Goal: Complete application form

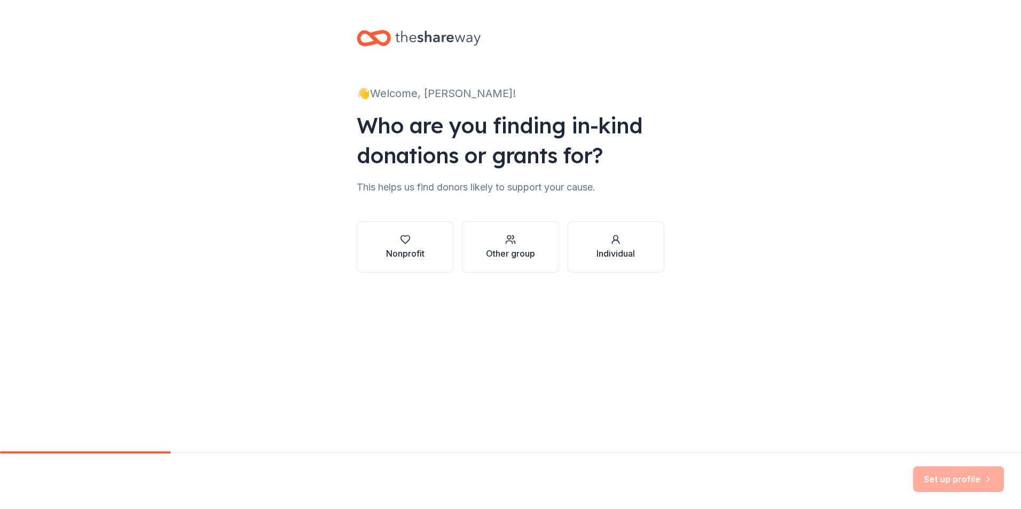
click at [348, 231] on div "👋 Welcome, Tameka! Who are you finding in-kind donations or grants for? This he…" at bounding box center [511, 162] width 342 height 324
click at [379, 243] on button "Nonprofit" at bounding box center [405, 247] width 97 height 51
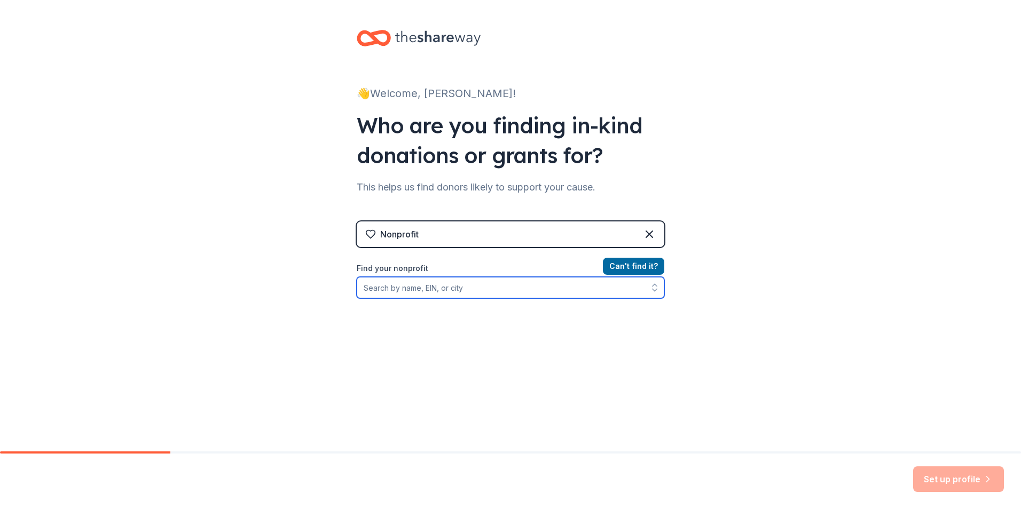
click at [433, 282] on input "Find your nonprofit" at bounding box center [511, 287] width 308 height 21
type input "Enzweiler Building Institute"
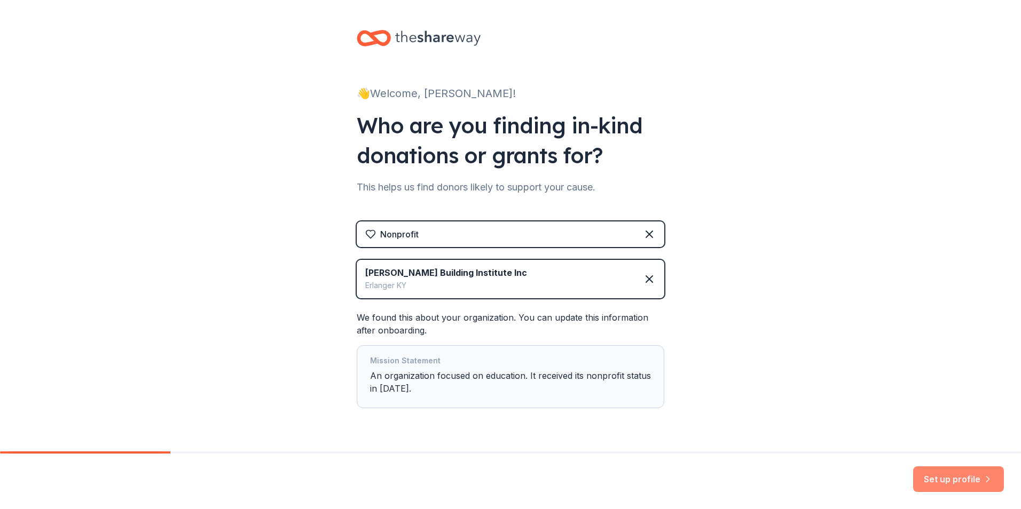
drag, startPoint x: 893, startPoint y: 459, endPoint x: 928, endPoint y: 477, distance: 39.4
click at [894, 460] on div "Set up profile" at bounding box center [510, 482] width 1021 height 56
click at [928, 477] on button "Set up profile" at bounding box center [958, 480] width 91 height 26
click at [948, 484] on div "Set up profile" at bounding box center [958, 480] width 91 height 26
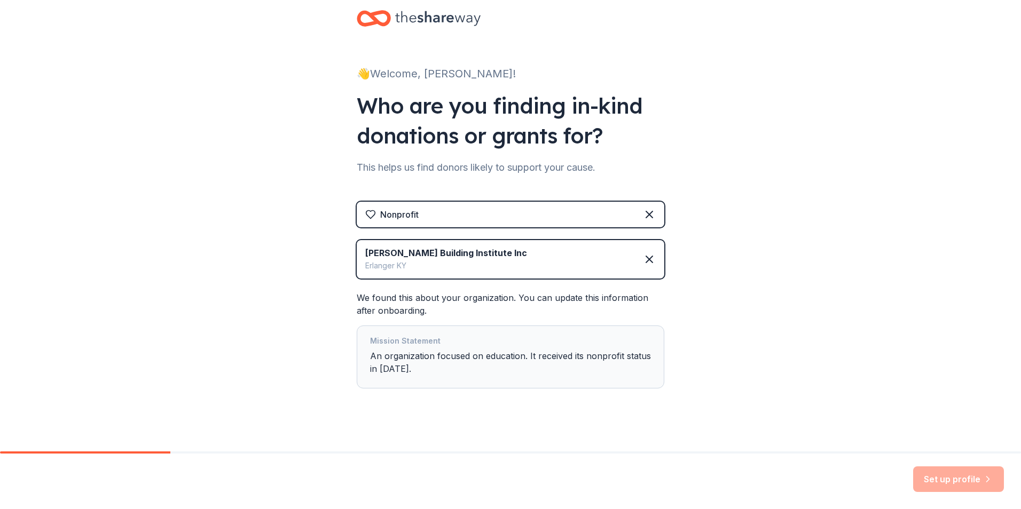
scroll to position [29, 0]
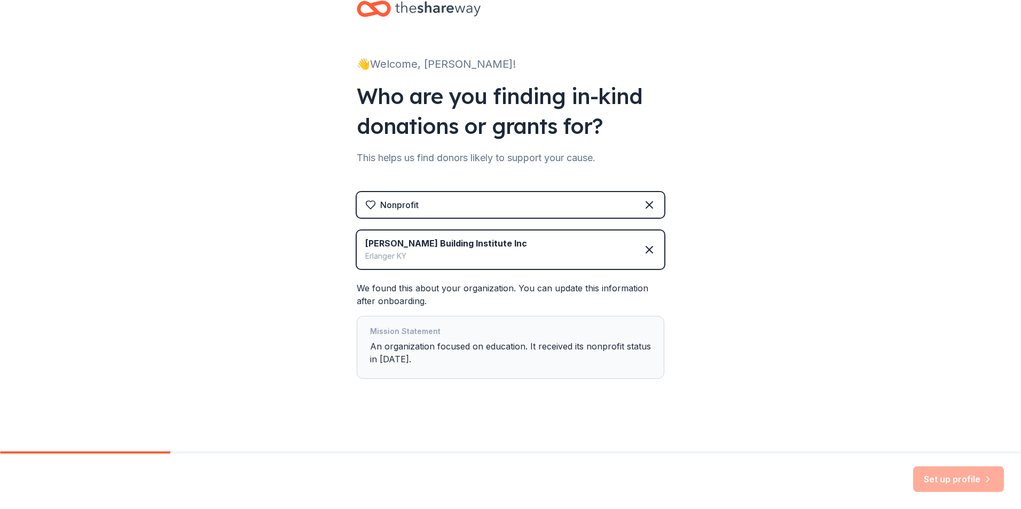
click at [465, 347] on div "Mission Statement An organization focused on education. It received its nonprof…" at bounding box center [510, 347] width 281 height 45
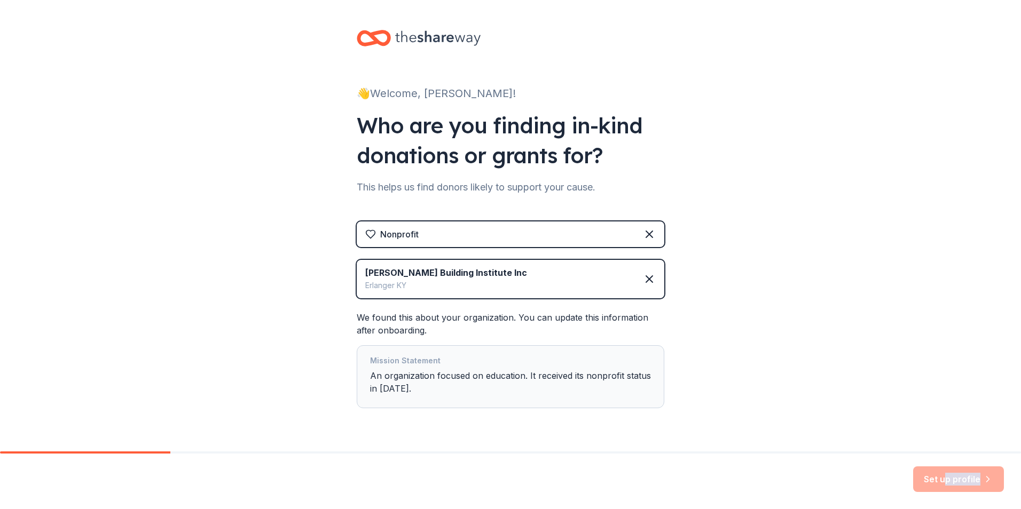
click at [944, 484] on div "Set up profile" at bounding box center [958, 480] width 91 height 26
drag, startPoint x: 944, startPoint y: 484, endPoint x: 900, endPoint y: 273, distance: 215.9
click at [901, 271] on div "👋 Welcome, Tameka! Who are you finding in-kind donations or grants for? This he…" at bounding box center [510, 240] width 1021 height 481
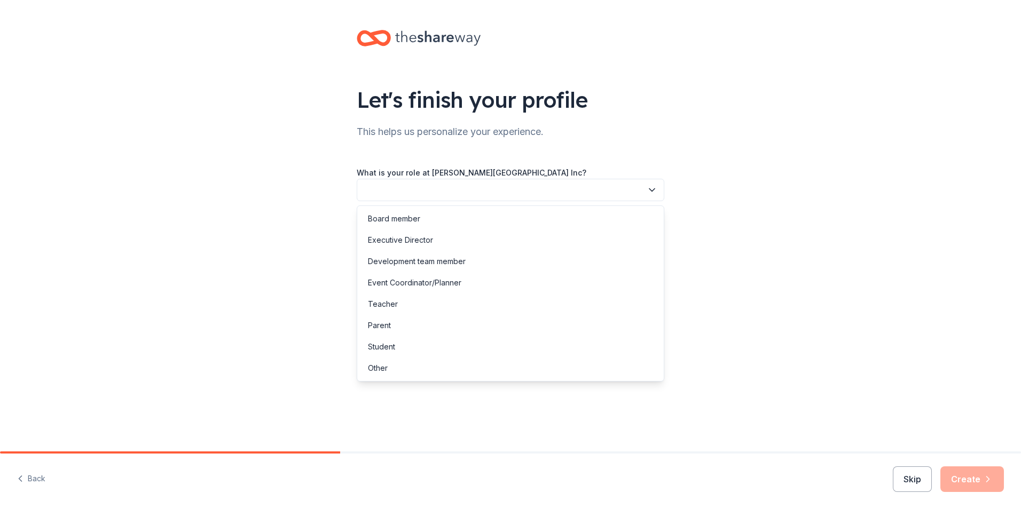
click at [533, 195] on button "button" at bounding box center [511, 190] width 308 height 22
click at [469, 266] on div "Development team member" at bounding box center [510, 261] width 302 height 21
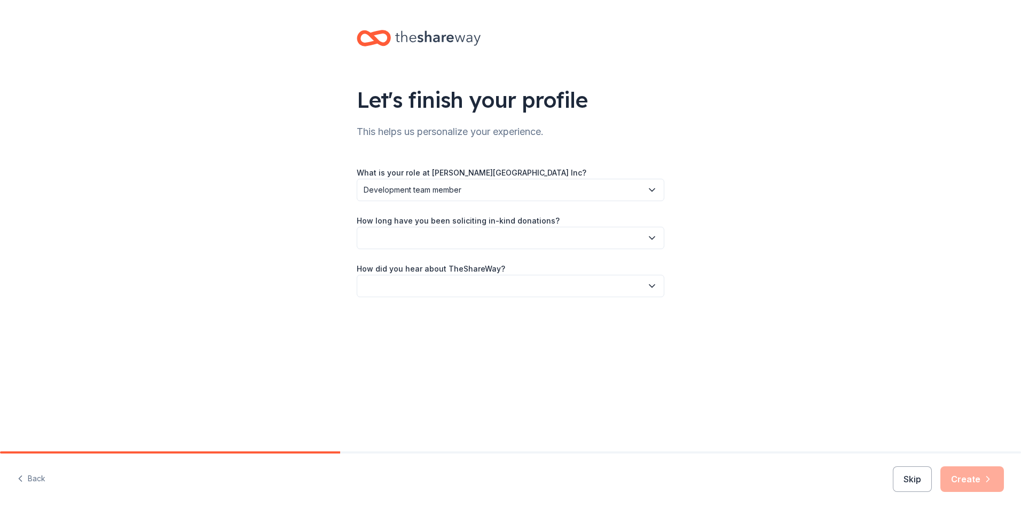
click at [458, 240] on button "button" at bounding box center [511, 238] width 308 height 22
click at [442, 270] on div "This is my first time!" at bounding box center [510, 266] width 302 height 21
click at [420, 283] on button "button" at bounding box center [511, 286] width 308 height 22
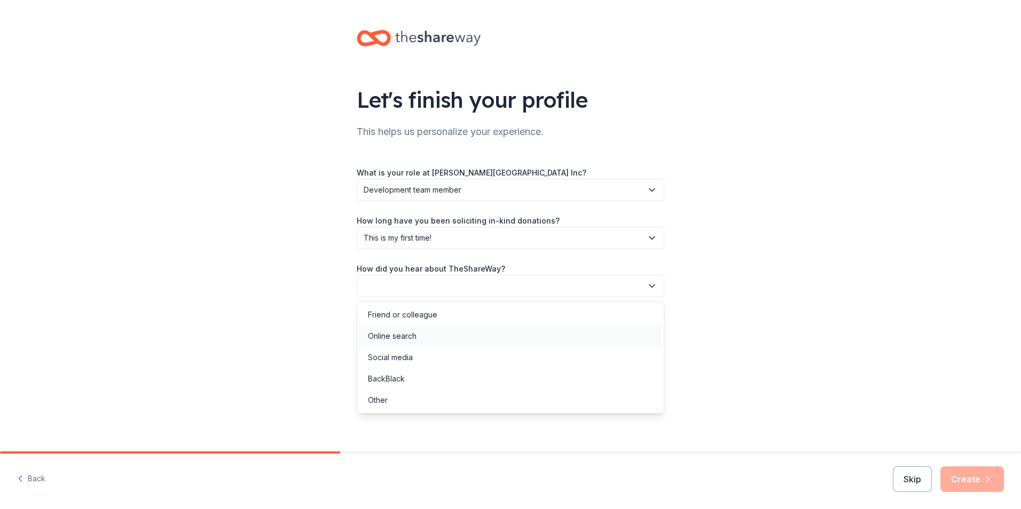
click at [414, 336] on div "Online search" at bounding box center [392, 336] width 49 height 13
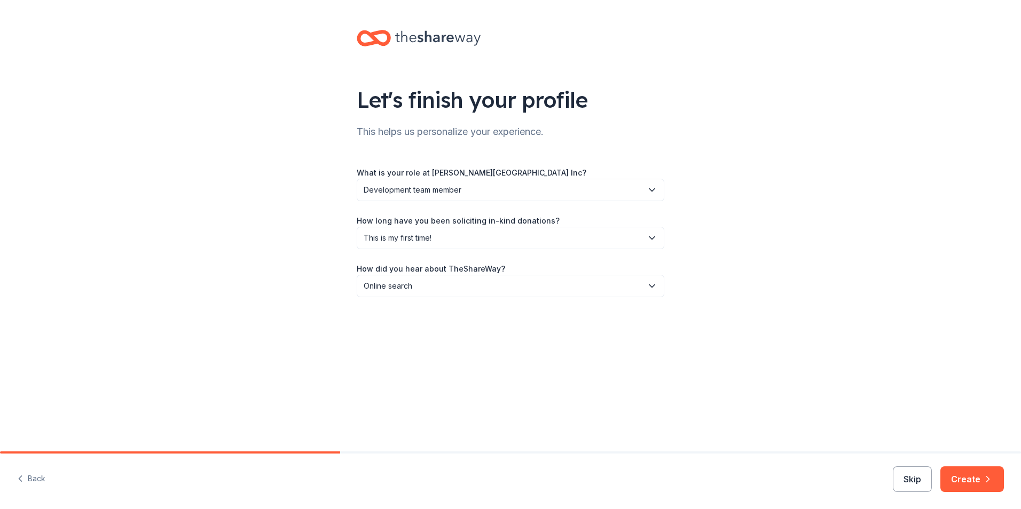
click at [480, 289] on span "Online search" at bounding box center [503, 286] width 279 height 13
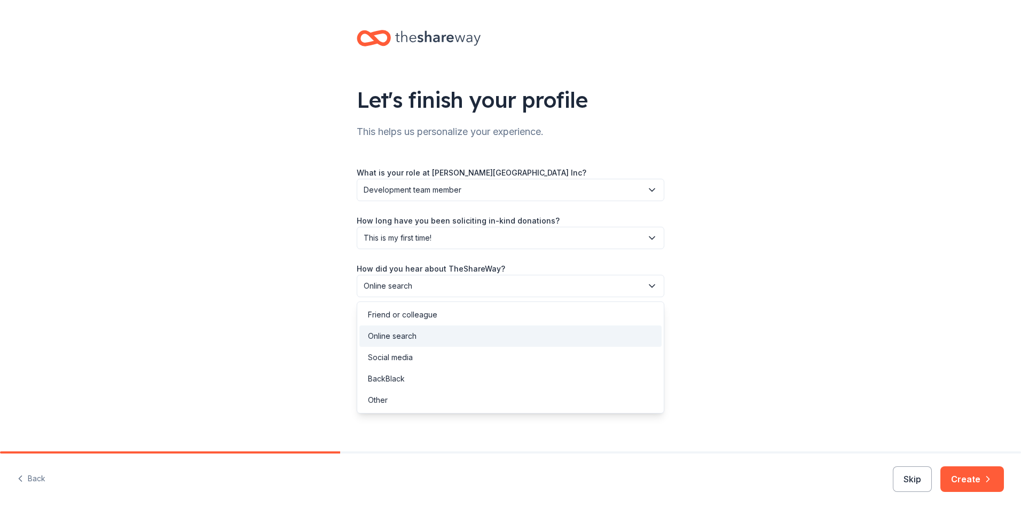
click at [742, 370] on div "Let's finish your profile This helps us personalize your experience. What is yo…" at bounding box center [510, 226] width 1021 height 452
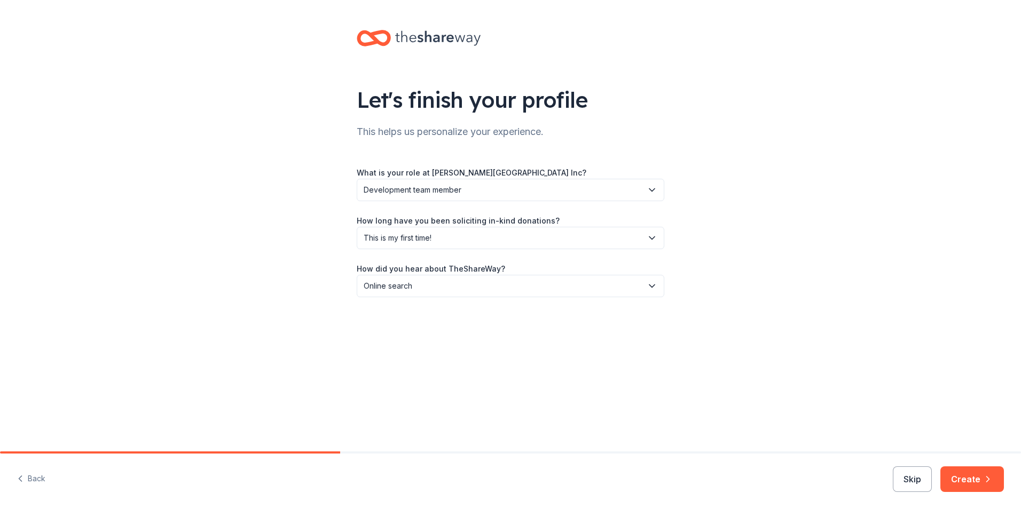
drag, startPoint x: 964, startPoint y: 478, endPoint x: 820, endPoint y: 446, distance: 147.2
click at [964, 478] on button "Create" at bounding box center [972, 480] width 64 height 26
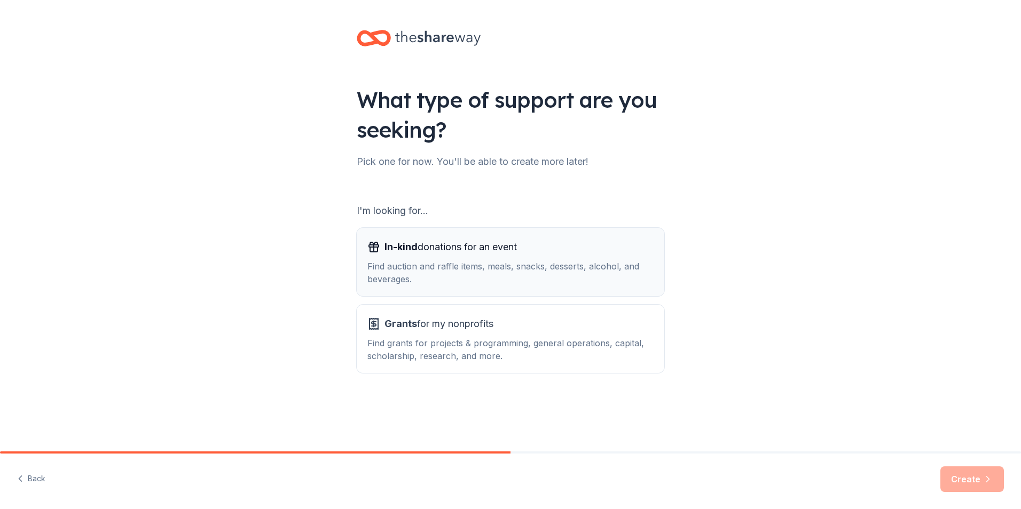
click at [416, 279] on div "Find auction and raffle items, meals, snacks, desserts, alcohol, and beverages." at bounding box center [510, 273] width 286 height 26
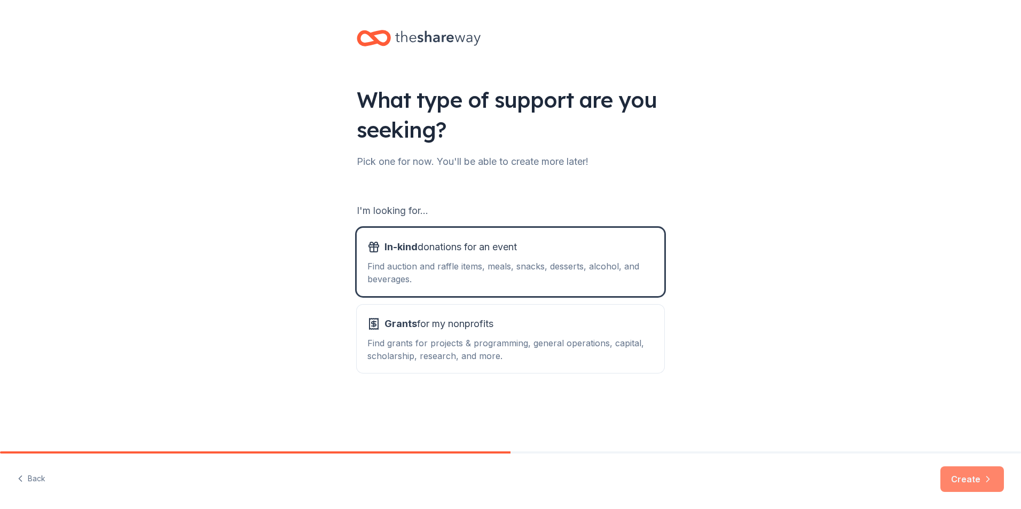
click at [952, 481] on button "Create" at bounding box center [972, 480] width 64 height 26
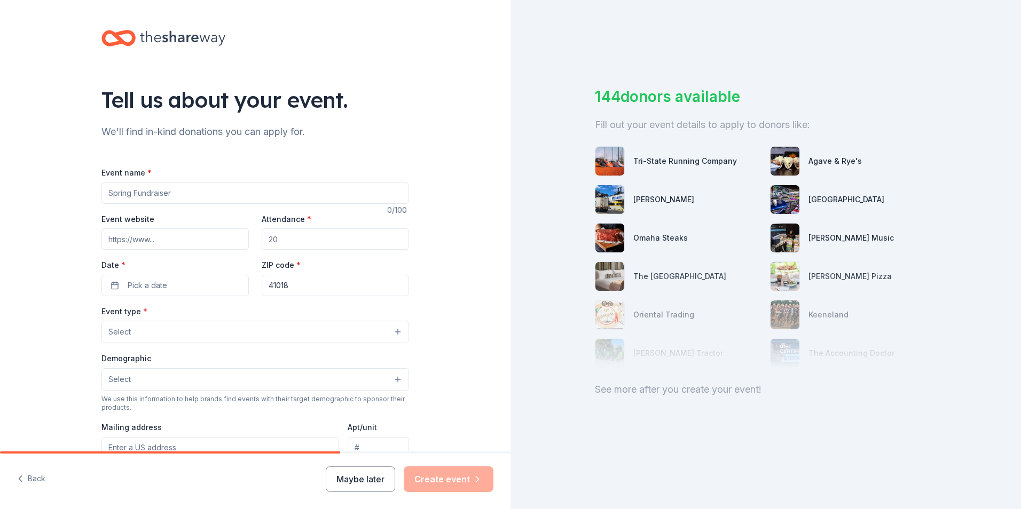
click at [155, 197] on input "Event name *" at bounding box center [255, 193] width 308 height 21
type input "3rd Annual EBI Gala"
drag, startPoint x: 283, startPoint y: 235, endPoint x: 282, endPoint y: 241, distance: 6.0
click at [282, 240] on input "Attendance *" at bounding box center [335, 239] width 147 height 21
drag, startPoint x: 283, startPoint y: 241, endPoint x: 277, endPoint y: 239, distance: 6.2
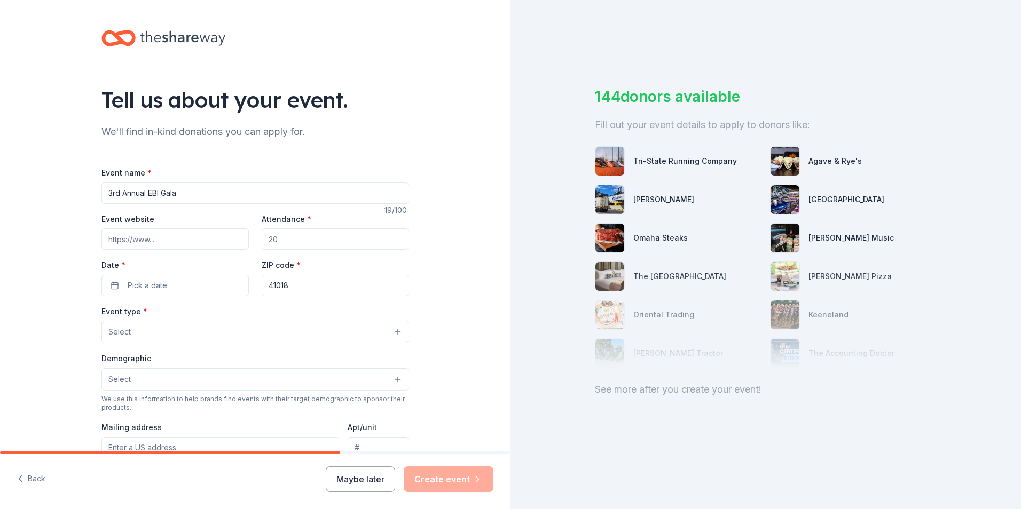
click at [264, 239] on input "Attendance *" at bounding box center [335, 239] width 147 height 21
click at [278, 239] on input "Attendance *" at bounding box center [335, 239] width 147 height 21
type input "250"
click at [151, 286] on span "Pick a date" at bounding box center [148, 285] width 40 height 13
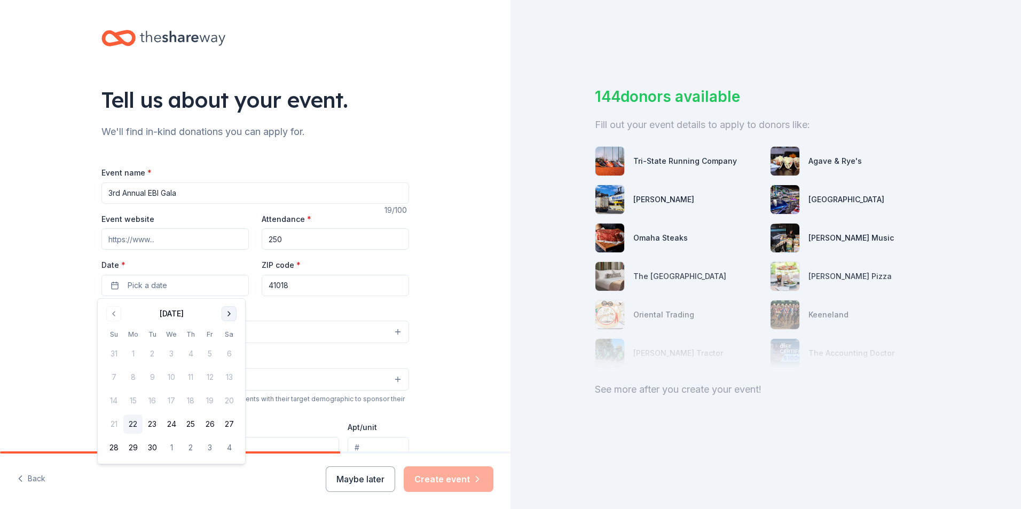
click at [235, 313] on button "Go to next month" at bounding box center [229, 313] width 15 height 15
click at [192, 424] on button "23" at bounding box center [190, 424] width 19 height 19
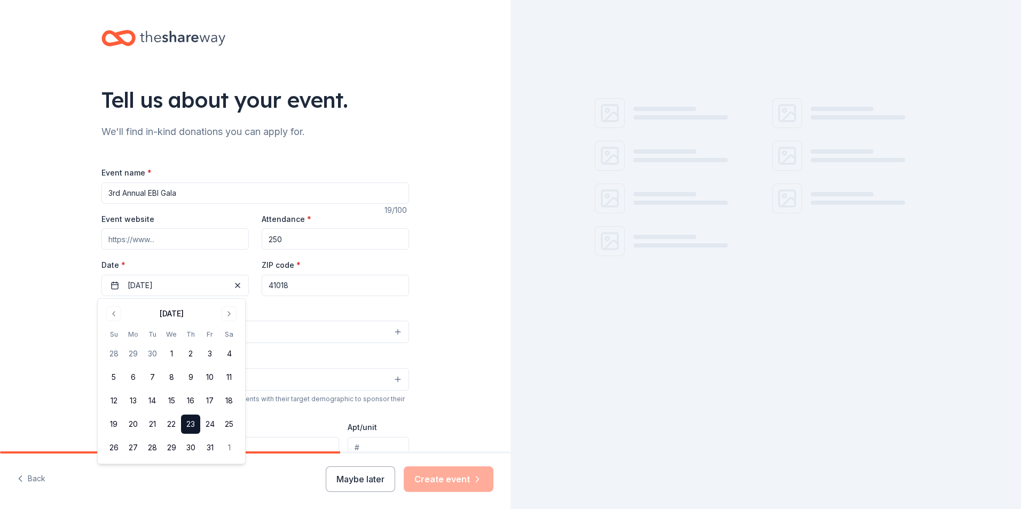
click at [454, 297] on div "Tell us about your event. We'll find in-kind donations you can apply for. Event…" at bounding box center [255, 355] width 510 height 711
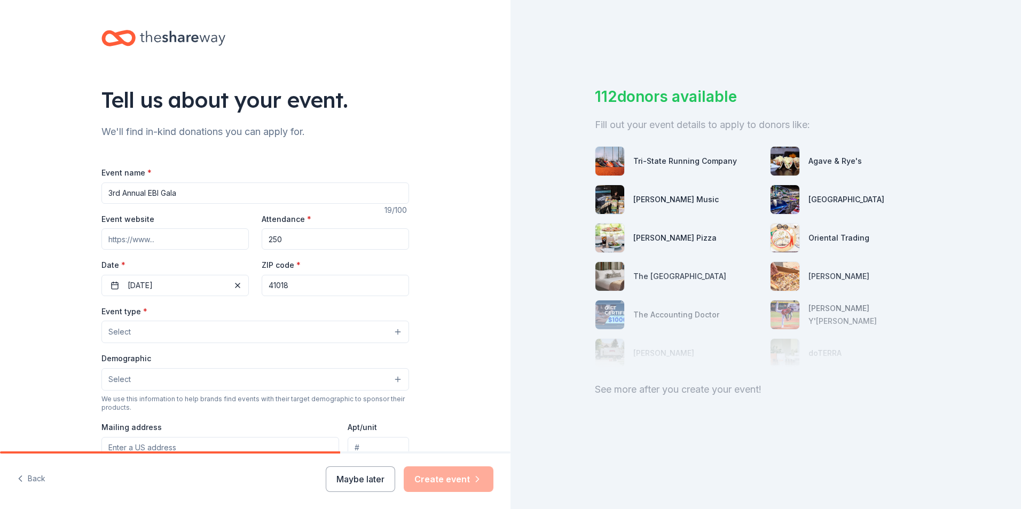
click at [148, 327] on button "Select" at bounding box center [255, 332] width 308 height 22
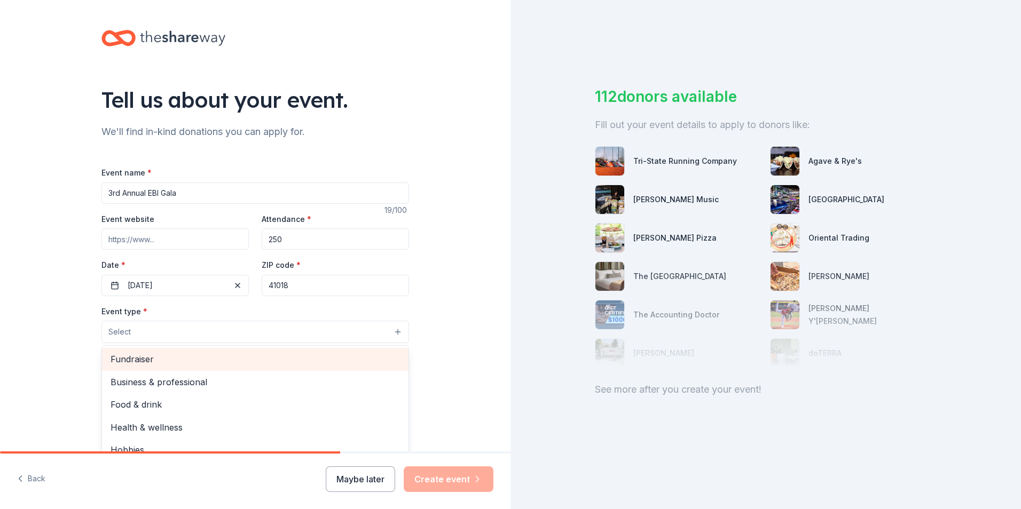
click at [158, 358] on span "Fundraiser" at bounding box center [255, 359] width 289 height 14
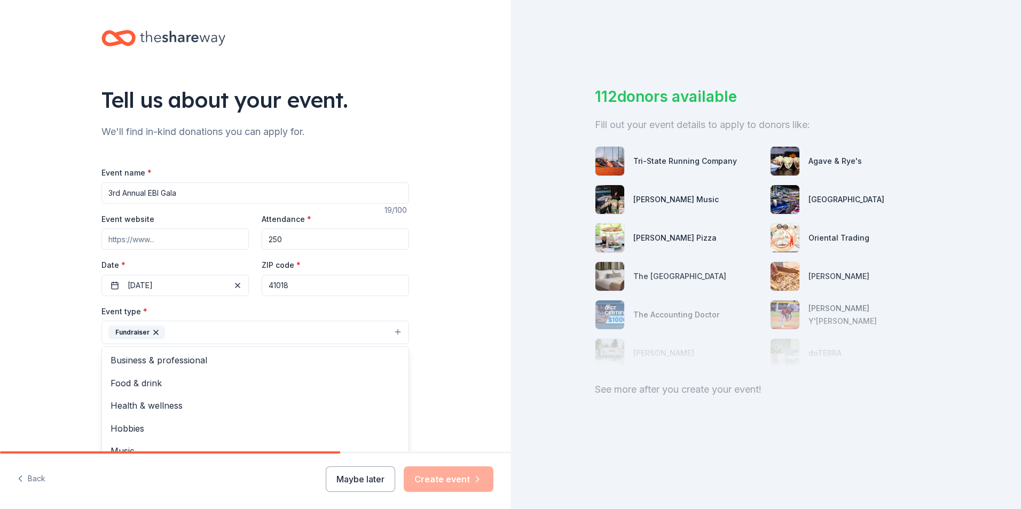
click at [454, 355] on div "Tell us about your event. We'll find in-kind donations you can apply for. Event…" at bounding box center [255, 356] width 510 height 712
click at [191, 382] on button "Select" at bounding box center [255, 381] width 308 height 22
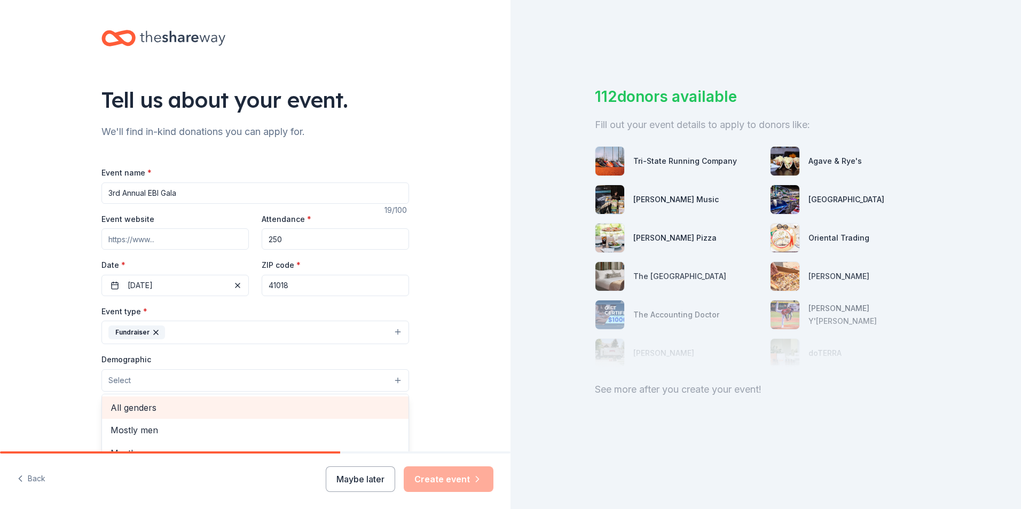
drag, startPoint x: 160, startPoint y: 405, endPoint x: 169, endPoint y: 399, distance: 10.5
click at [161, 405] on span "All genders" at bounding box center [255, 408] width 289 height 14
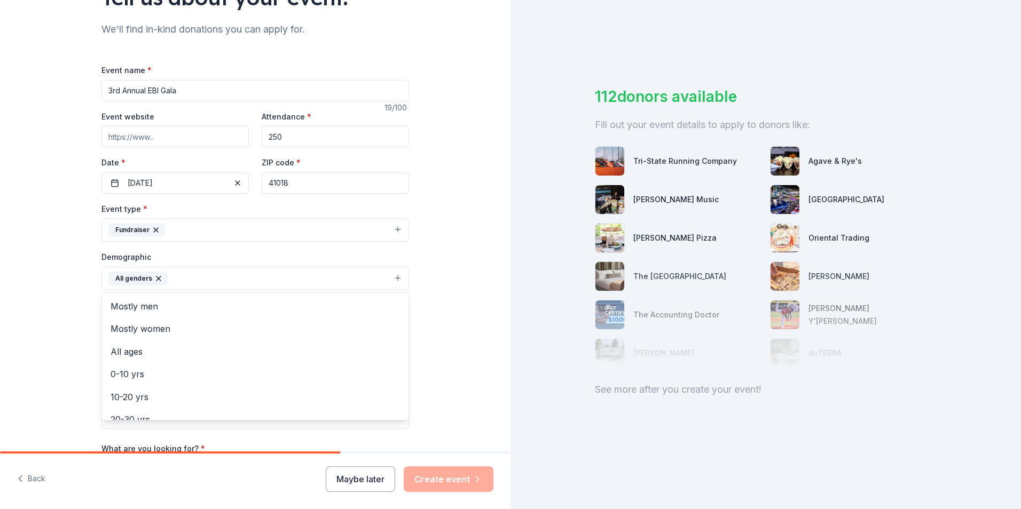
scroll to position [107, 0]
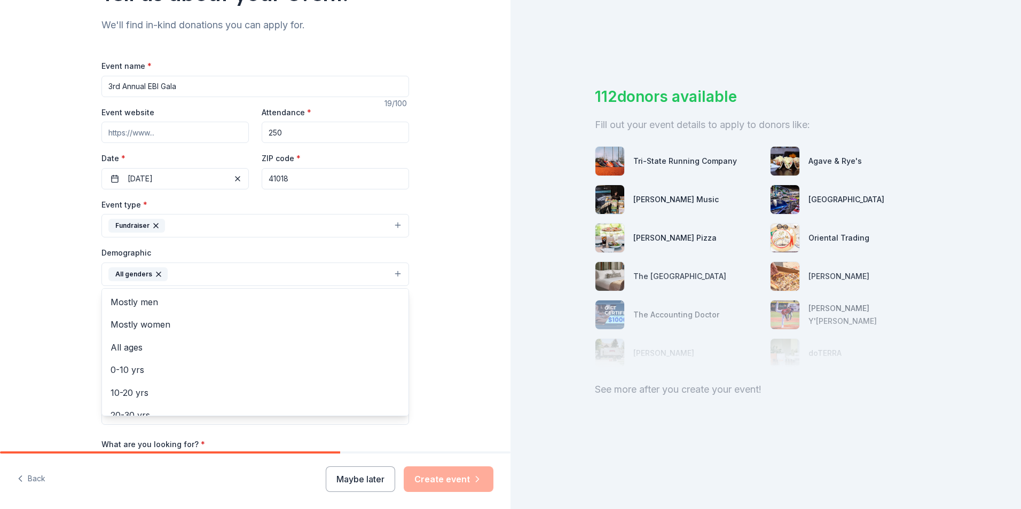
click at [439, 341] on div "Tell us about your event. We'll find in-kind donations you can apply for. Event…" at bounding box center [255, 249] width 510 height 713
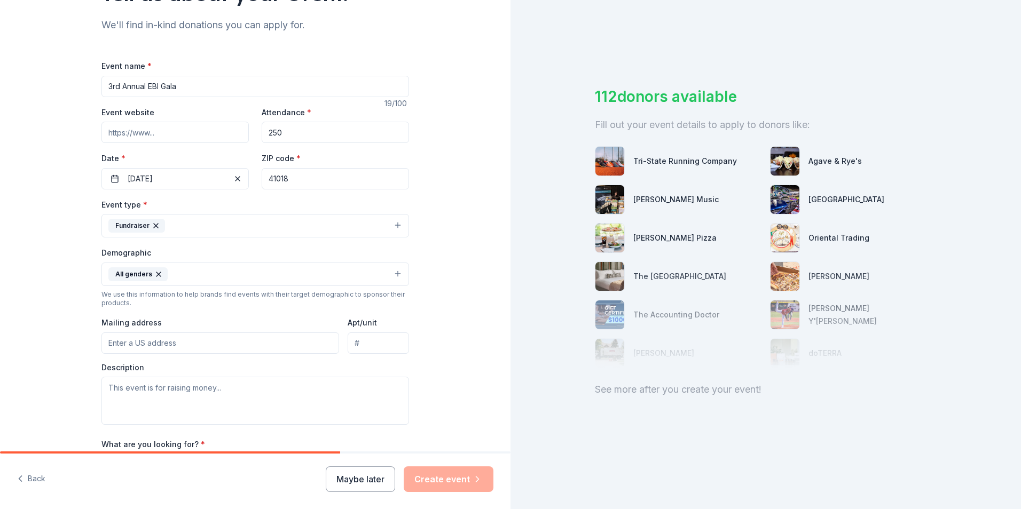
click at [184, 345] on input "Mailing address" at bounding box center [220, 343] width 238 height 21
type input "2751 Circleport Drive"
click at [346, 342] on div "Mailing address 2751 Circleport Drive Apt/unit 2751 Circleport Drive" at bounding box center [255, 335] width 308 height 38
drag, startPoint x: 348, startPoint y: 344, endPoint x: 477, endPoint y: 339, distance: 129.8
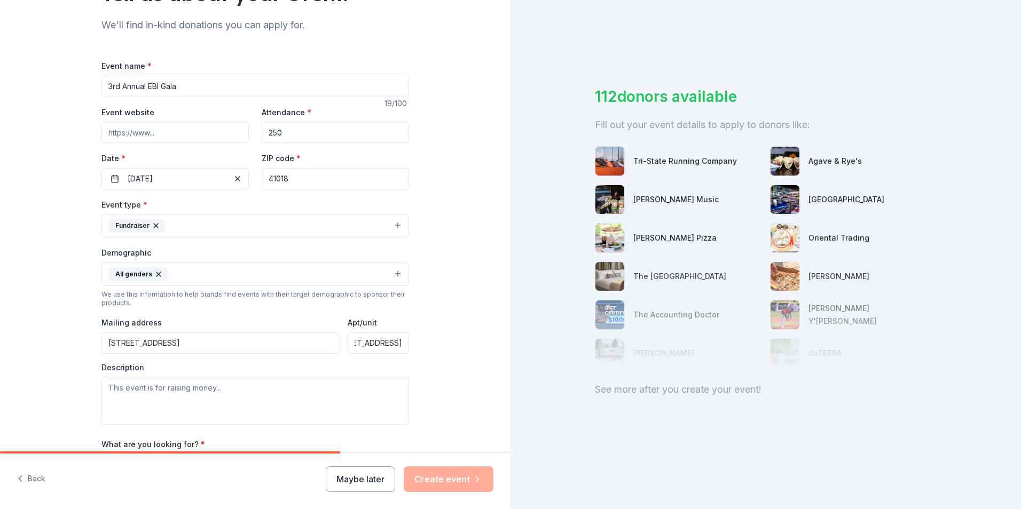
click at [477, 339] on div "Tell us about your event. We'll find in-kind donations you can apply for. Event…" at bounding box center [255, 249] width 510 height 713
type input "\"
click at [373, 345] on input "Apt/unit" at bounding box center [378, 343] width 61 height 21
click at [348, 345] on input "Apt/unit" at bounding box center [378, 343] width 61 height 21
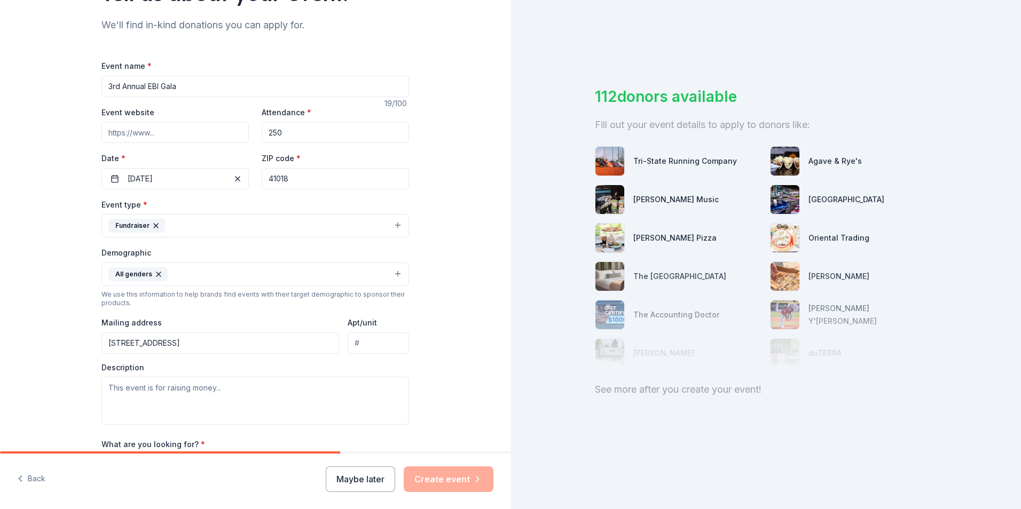
click at [210, 348] on input "2751 Circleport Drive" at bounding box center [220, 343] width 238 height 21
click at [204, 345] on input "2751 Circleport Drive" at bounding box center [220, 343] width 238 height 21
type input "2751 Circleport Drive, Erlanger, KY, 41018"
click at [179, 394] on textarea at bounding box center [255, 401] width 308 height 48
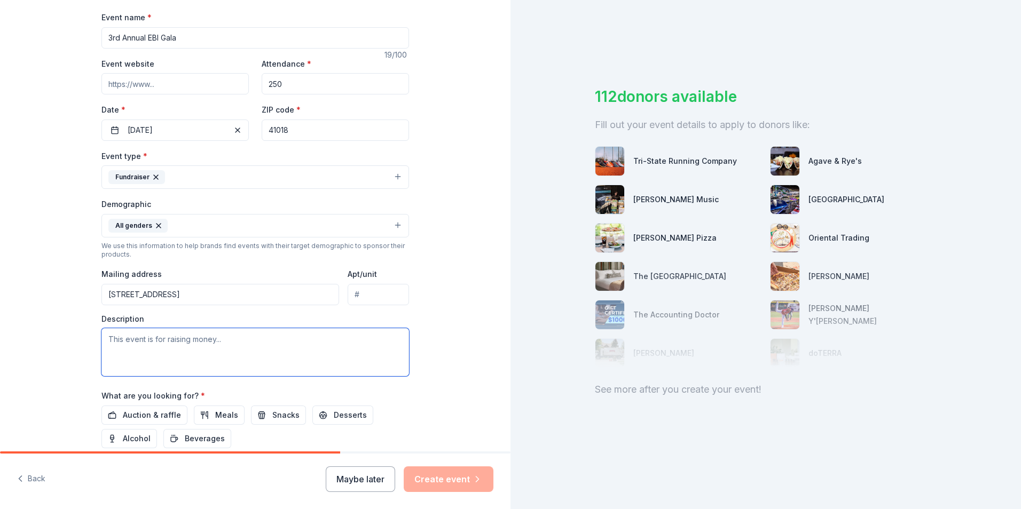
scroll to position [214, 0]
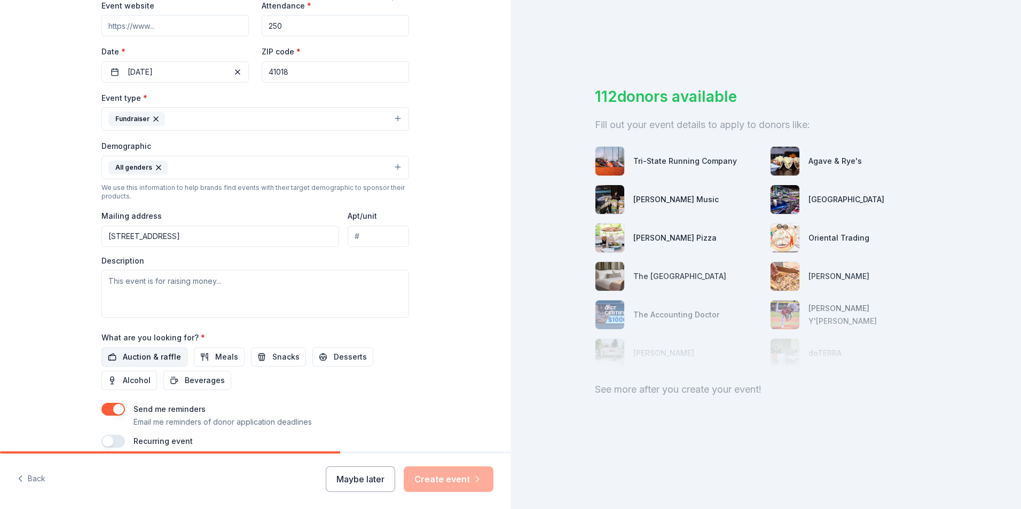
click at [147, 357] on span "Auction & raffle" at bounding box center [152, 357] width 58 height 13
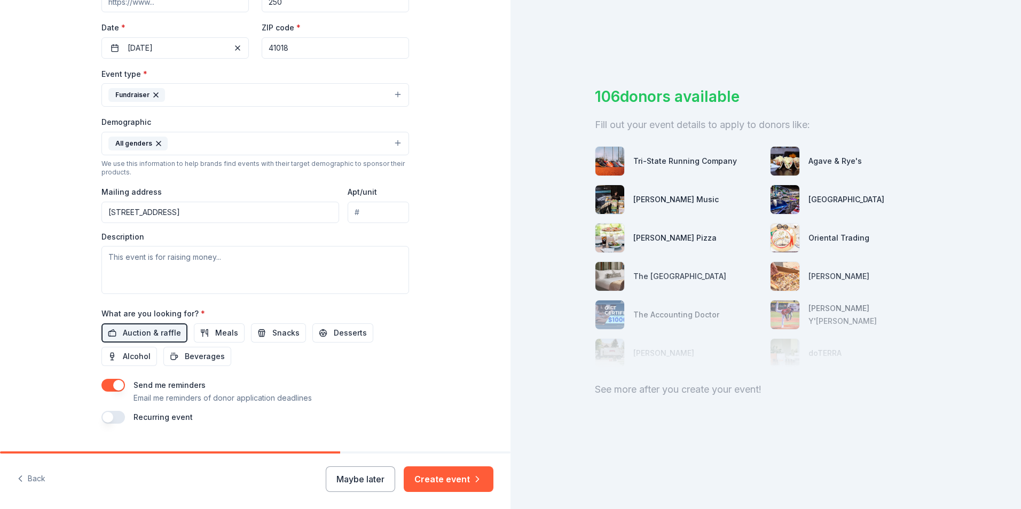
scroll to position [261, 0]
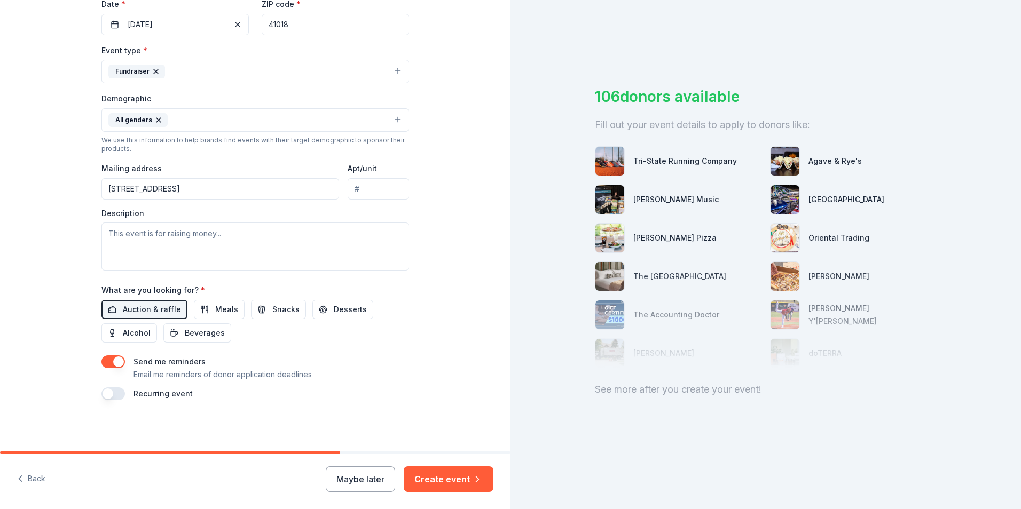
drag, startPoint x: 119, startPoint y: 392, endPoint x: 178, endPoint y: 392, distance: 59.3
click at [120, 392] on button "button" at bounding box center [112, 394] width 23 height 13
click at [115, 393] on button "button" at bounding box center [112, 394] width 23 height 13
click at [113, 391] on button "button" at bounding box center [112, 394] width 23 height 13
click at [151, 246] on textarea at bounding box center [255, 247] width 308 height 48
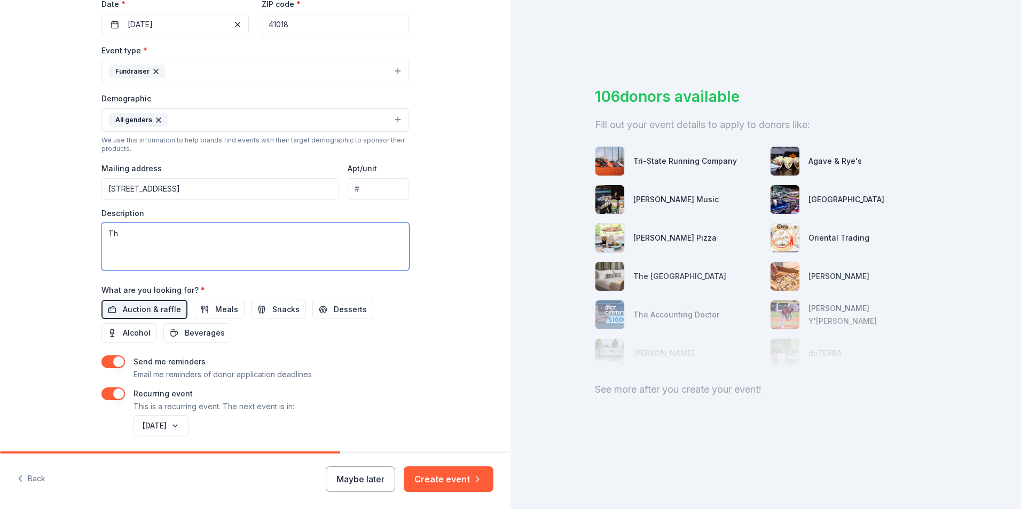
type textarea "T"
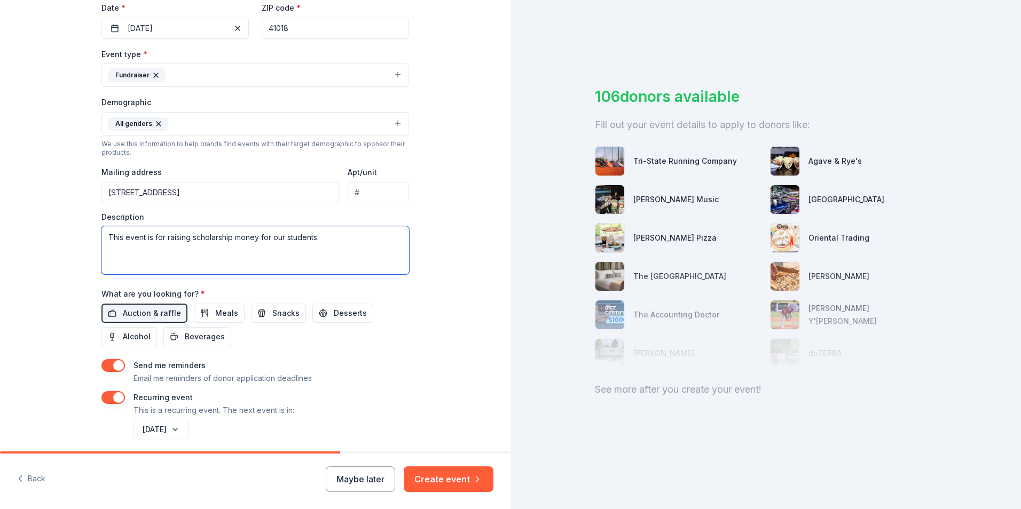
scroll to position [300, 0]
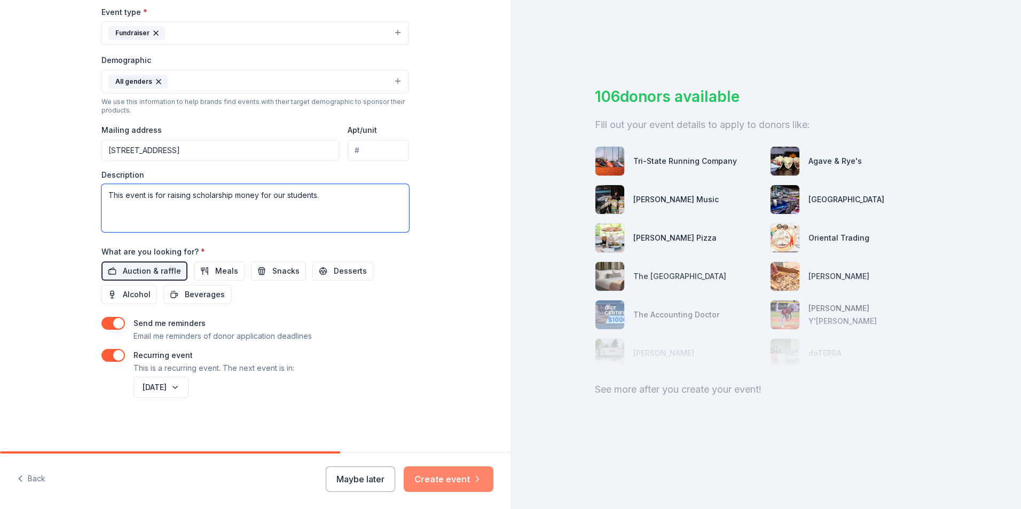
type textarea "This event is for raising scholarship money for our students."
click at [452, 477] on button "Create event" at bounding box center [449, 480] width 90 height 26
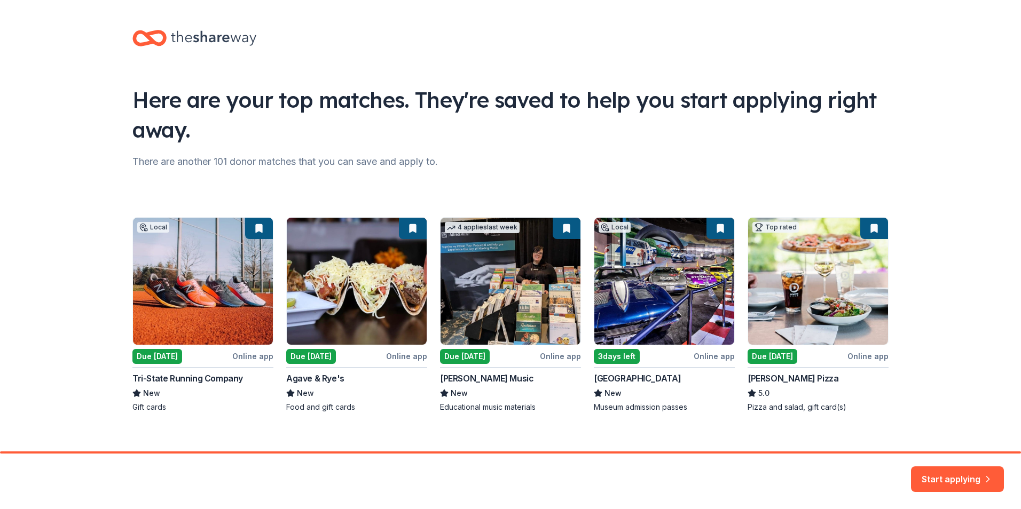
click at [300, 358] on div "Local Due tomorrow Online app Tri-State Running Company New Gift cards Due tomo…" at bounding box center [510, 314] width 756 height 195
click at [308, 352] on div "Local Due tomorrow Online app Tri-State Running Company New Gift cards Due tomo…" at bounding box center [510, 314] width 756 height 195
click at [298, 408] on div "Local Due tomorrow Online app Tri-State Running Company New Gift cards Due tomo…" at bounding box center [510, 314] width 756 height 195
click at [312, 297] on div "Local Due tomorrow Online app Tri-State Running Company New Gift cards Due tomo…" at bounding box center [510, 314] width 756 height 195
drag, startPoint x: 408, startPoint y: 222, endPoint x: 404, endPoint y: 227, distance: 7.3
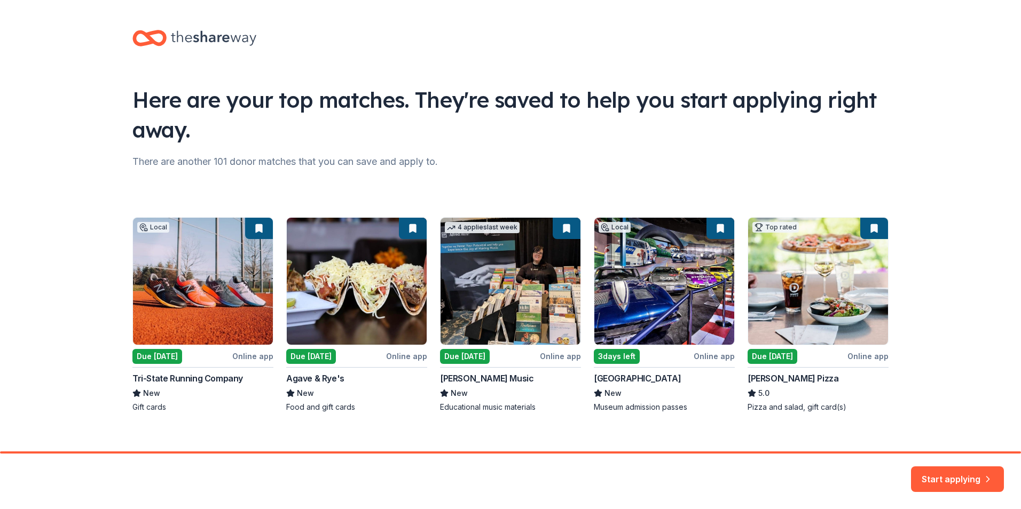
click at [404, 226] on div "Local Due tomorrow Online app Tri-State Running Company New Gift cards Due tomo…" at bounding box center [510, 314] width 756 height 195
click at [407, 226] on div "Local Due tomorrow Online app Tri-State Running Company New Gift cards Due tomo…" at bounding box center [510, 314] width 756 height 195
click at [993, 484] on button "Start applying" at bounding box center [957, 474] width 93 height 26
click at [965, 484] on div "Start applying" at bounding box center [957, 480] width 93 height 26
click at [956, 478] on div "Start applying" at bounding box center [957, 480] width 93 height 26
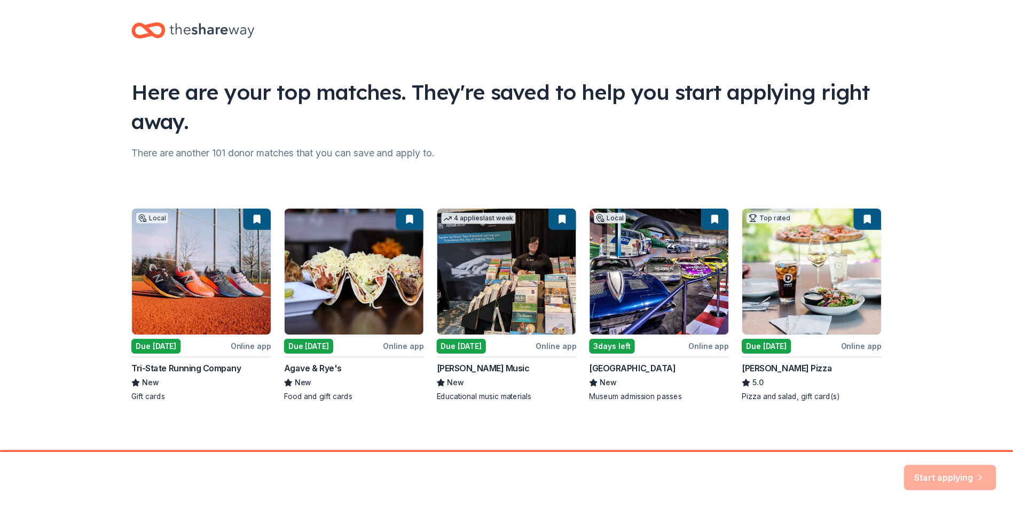
scroll to position [12, 0]
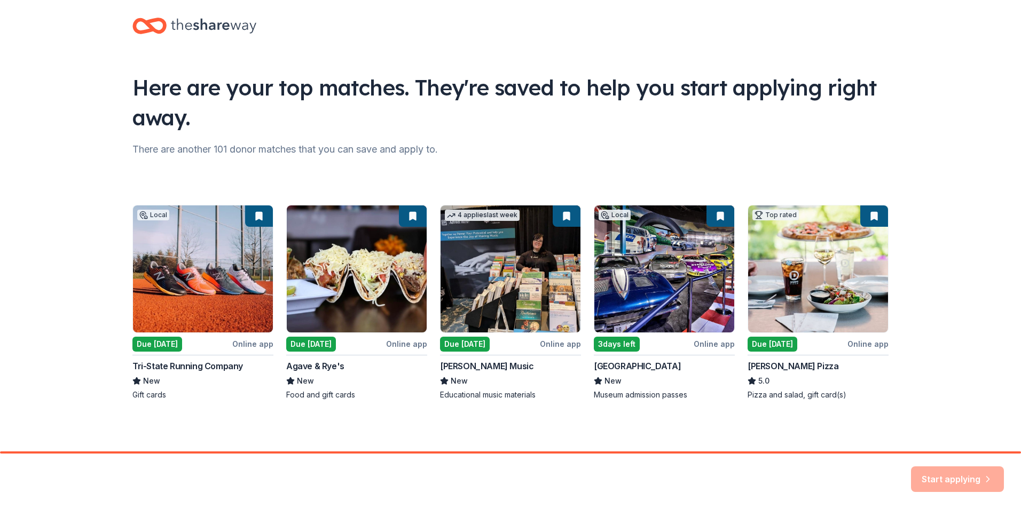
click at [956, 478] on div "Start applying" at bounding box center [957, 480] width 93 height 26
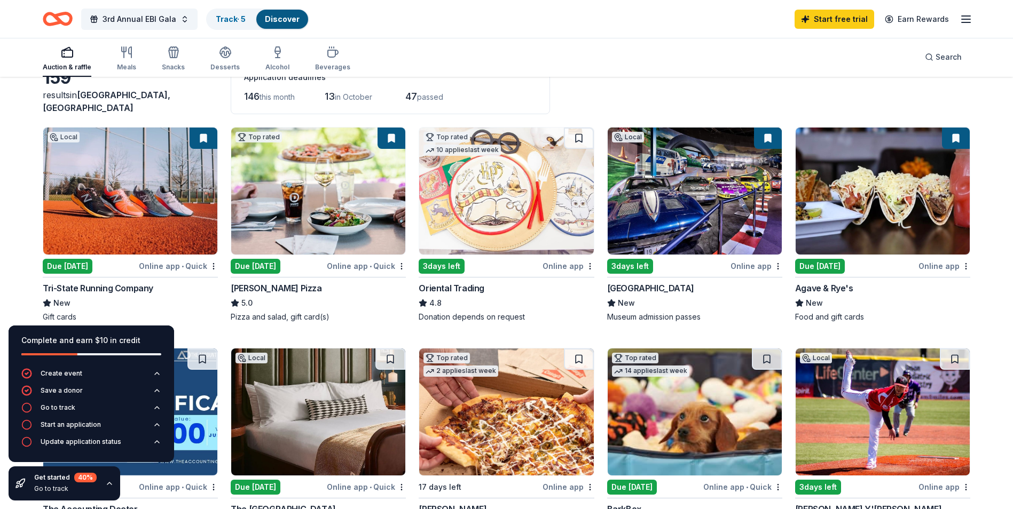
scroll to position [107, 0]
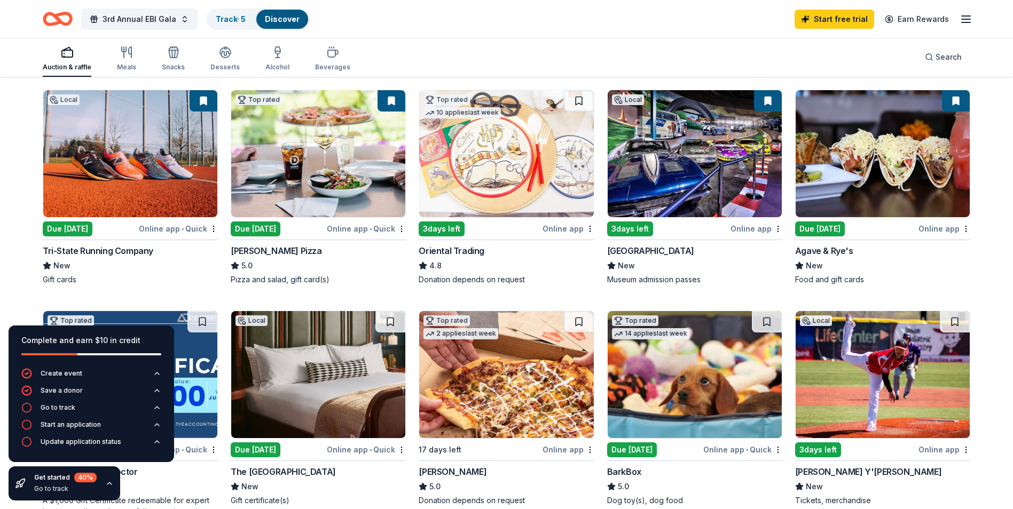
click at [819, 231] on div "Due [DATE]" at bounding box center [820, 229] width 50 height 15
click at [671, 156] on img at bounding box center [695, 153] width 174 height 127
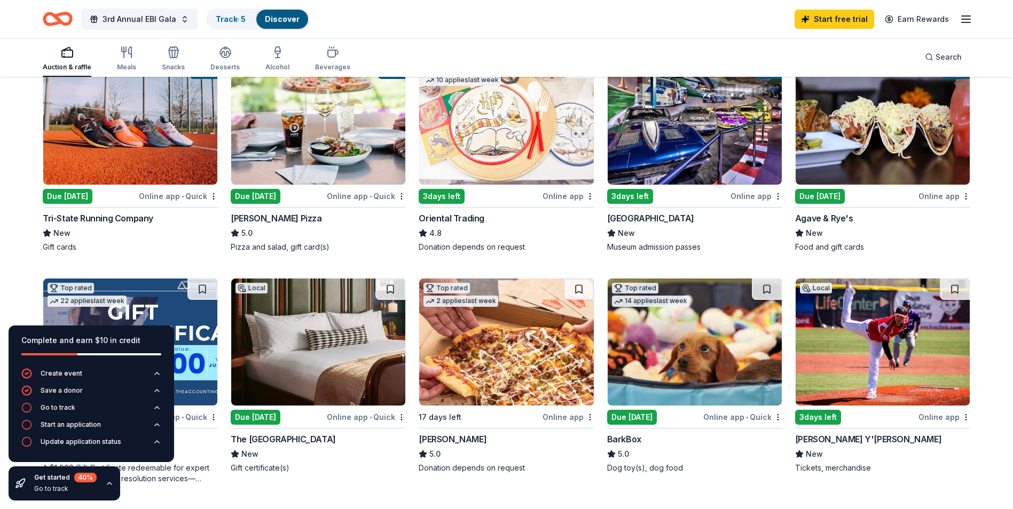
scroll to position [320, 0]
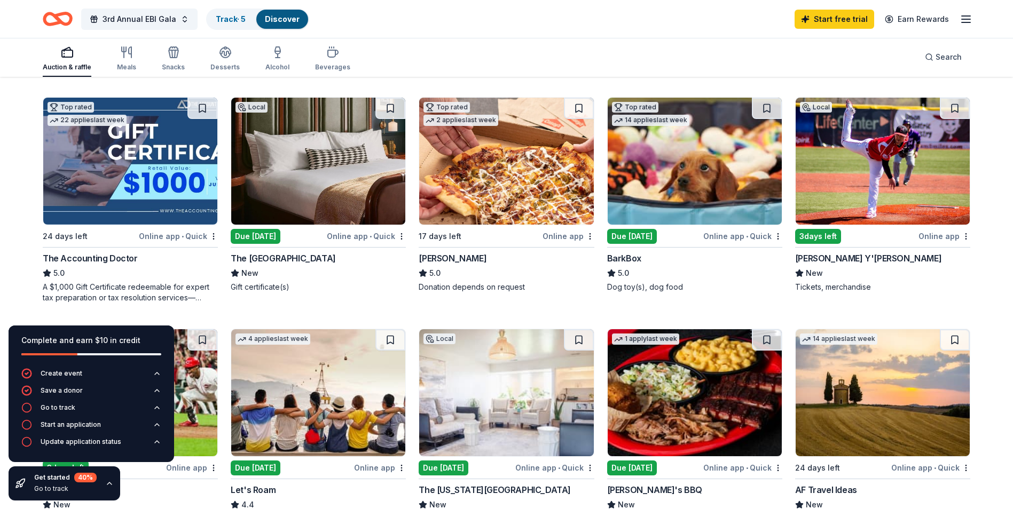
click at [267, 230] on div "Due [DATE]" at bounding box center [256, 236] width 50 height 15
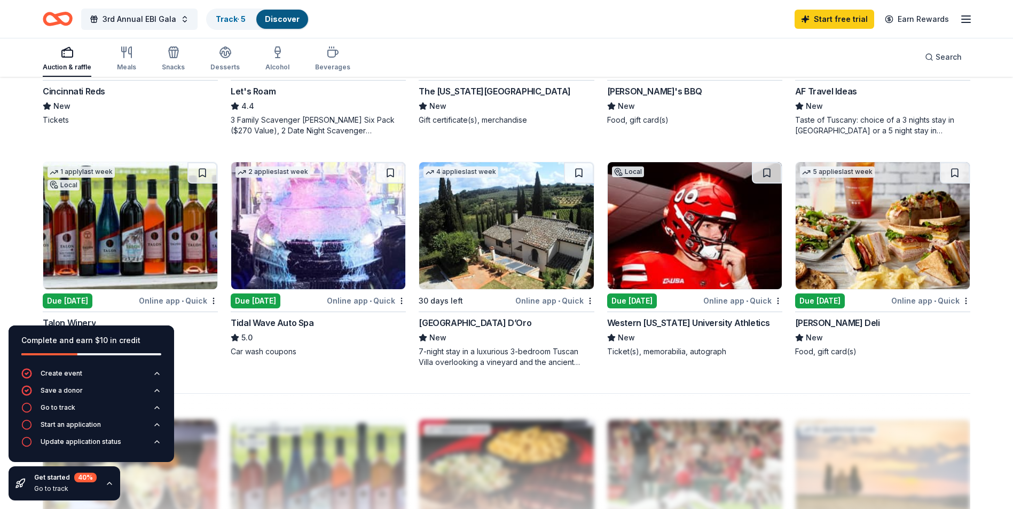
scroll to position [658, 0]
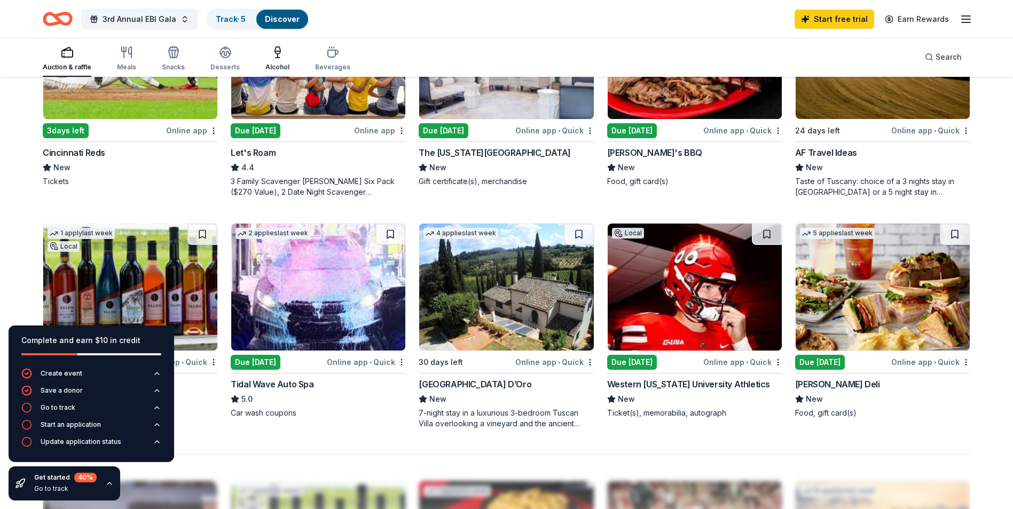
click at [277, 57] on icon "button" at bounding box center [277, 52] width 13 height 13
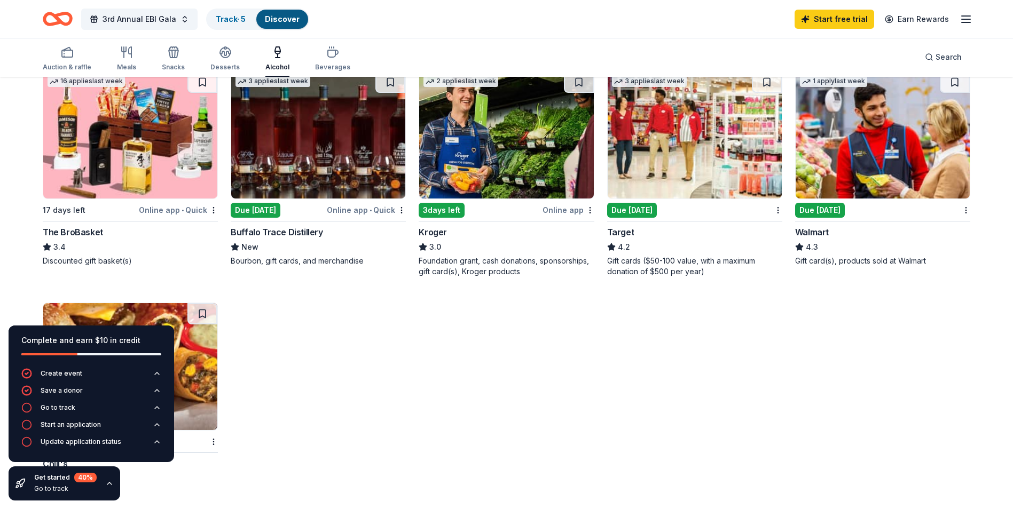
scroll to position [320, 0]
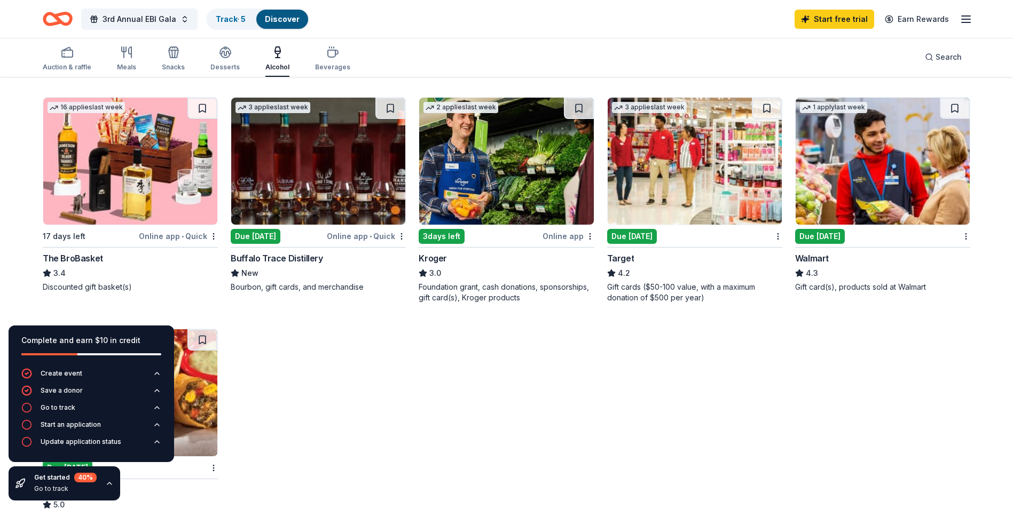
click at [276, 238] on div "Due [DATE]" at bounding box center [256, 236] width 50 height 15
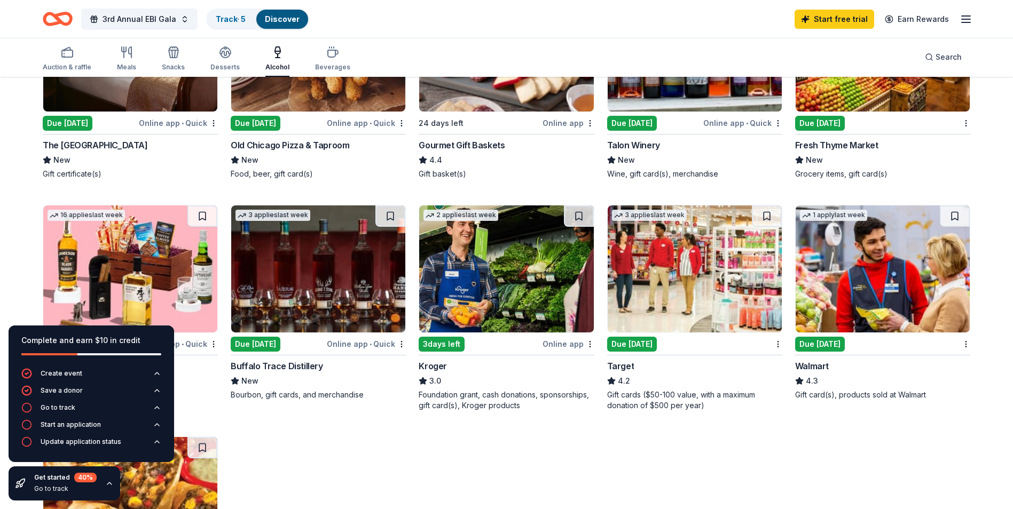
scroll to position [160, 0]
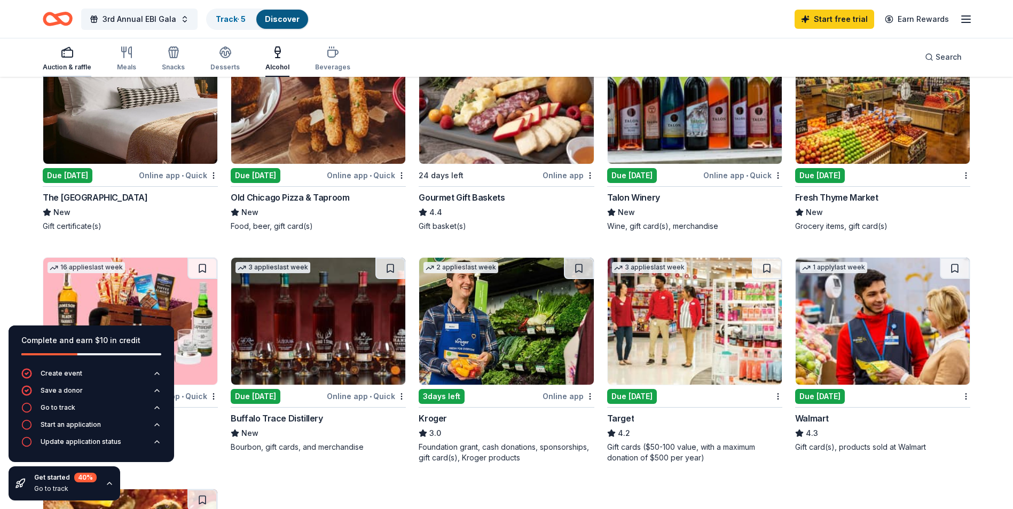
click at [67, 67] on div "Auction & raffle" at bounding box center [67, 67] width 49 height 9
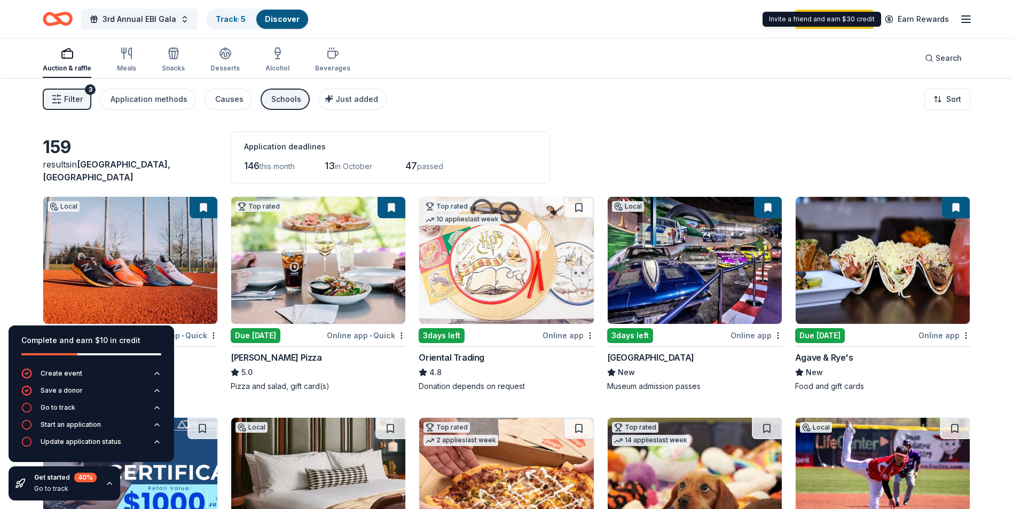
click at [115, 59] on div "Auction & raffle Meals Snacks Desserts Alcohol Beverages" at bounding box center [197, 60] width 308 height 35
click at [122, 62] on div "Meals" at bounding box center [126, 60] width 19 height 26
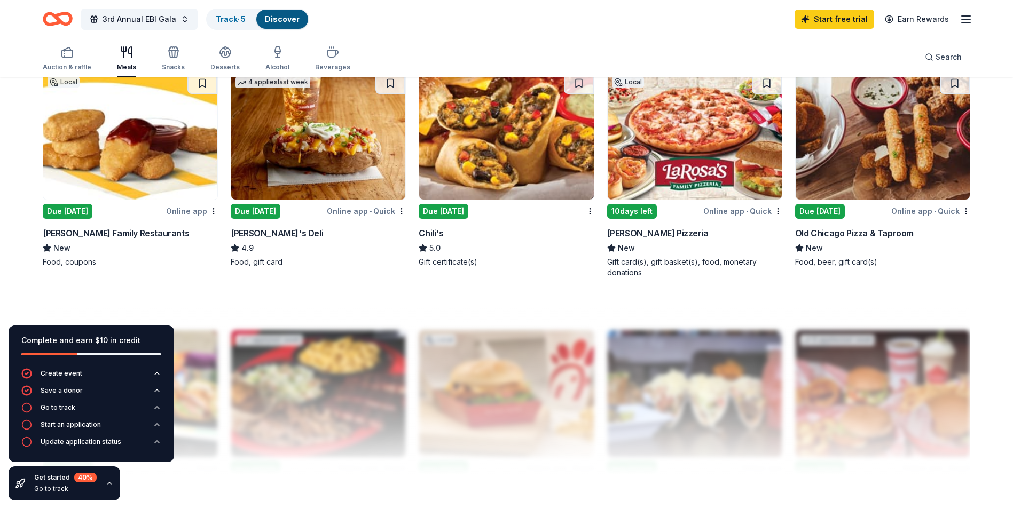
scroll to position [801, 0]
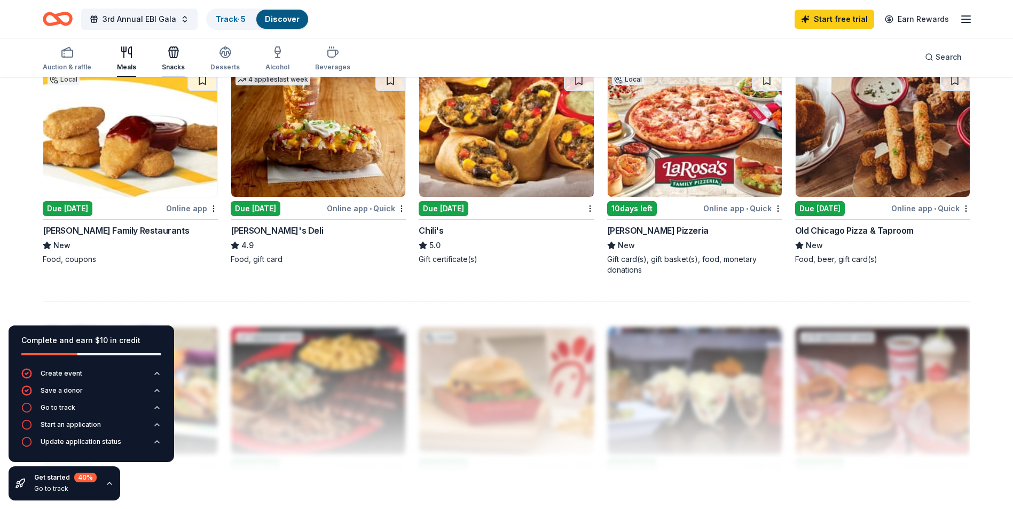
click at [183, 59] on div "Snacks" at bounding box center [173, 59] width 23 height 26
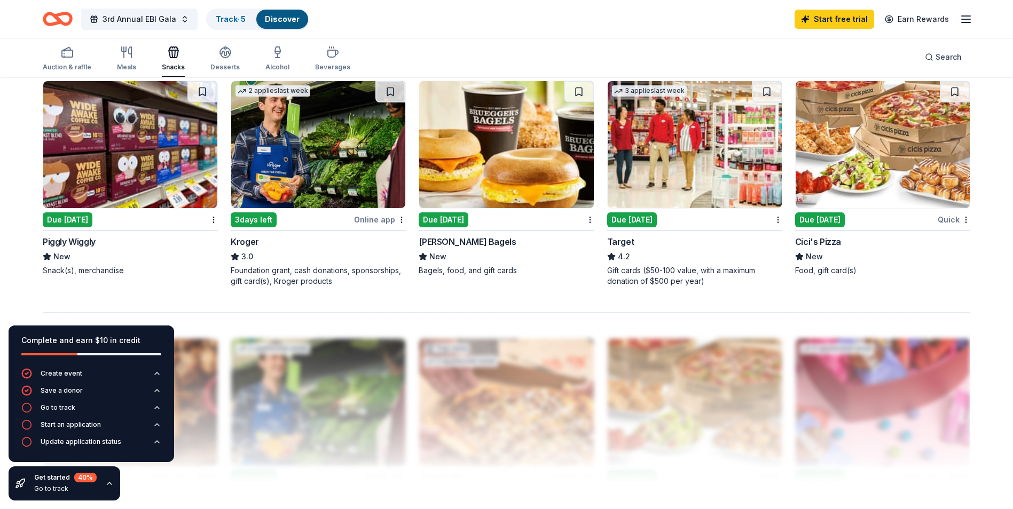
scroll to position [801, 0]
click at [233, 60] on div "Desserts" at bounding box center [224, 59] width 29 height 26
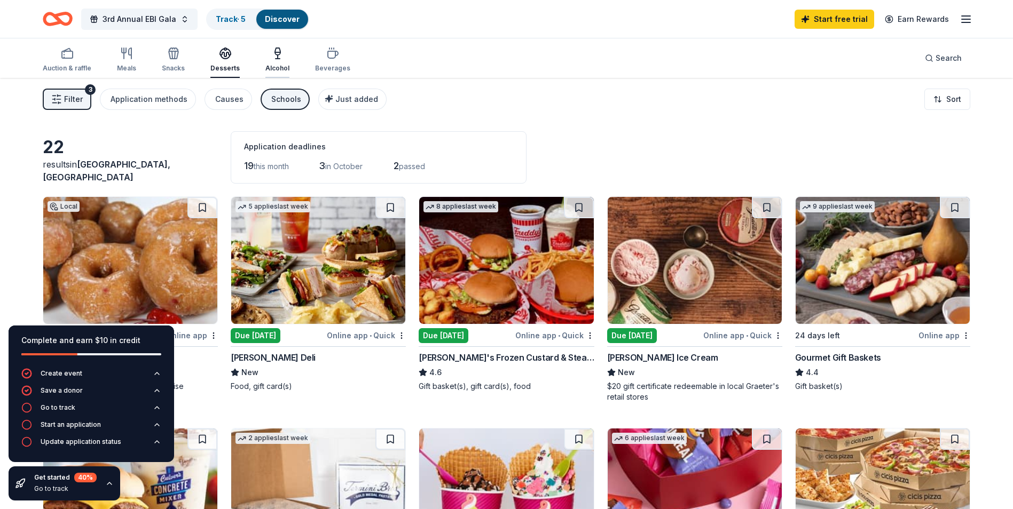
click at [277, 67] on div "Alcohol" at bounding box center [277, 68] width 24 height 9
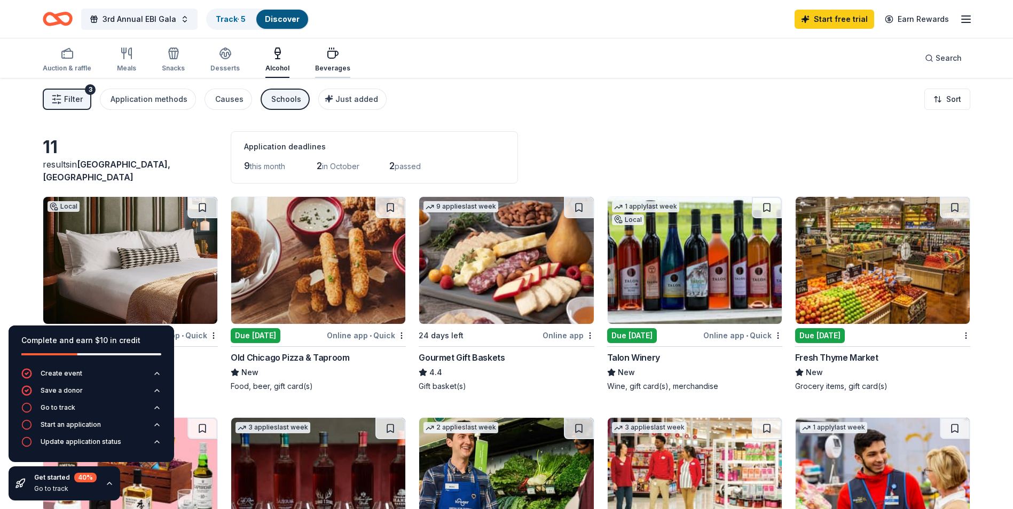
click at [320, 72] on div "Beverages" at bounding box center [332, 68] width 35 height 9
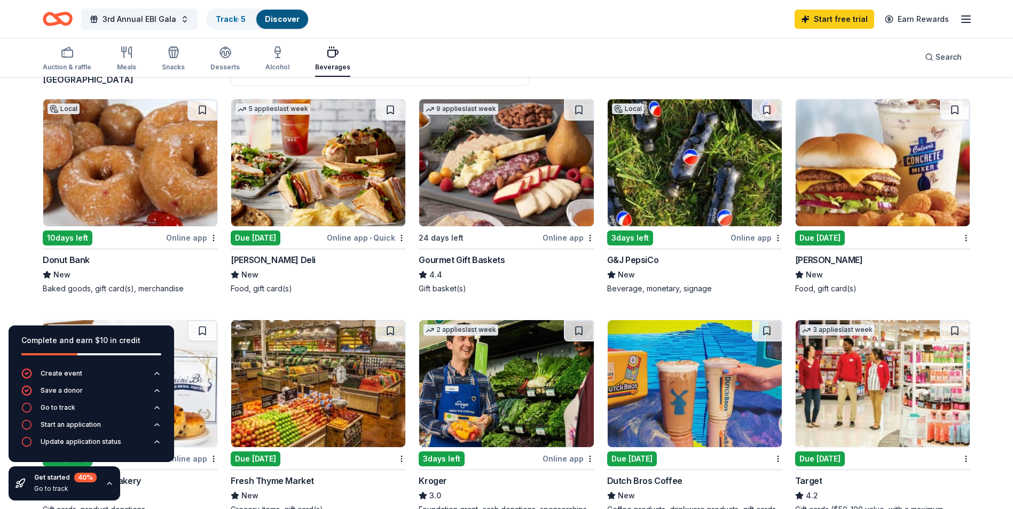
scroll to position [107, 0]
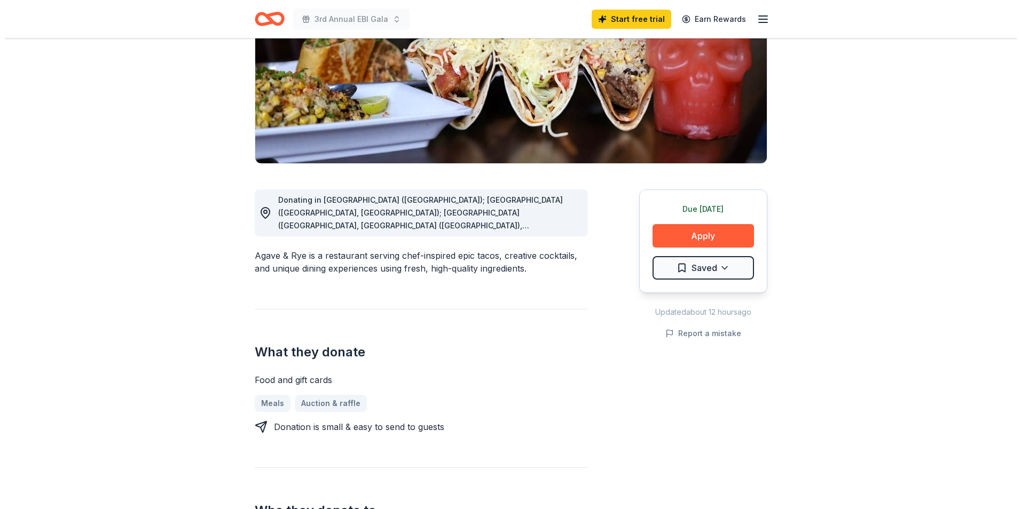
scroll to position [160, 0]
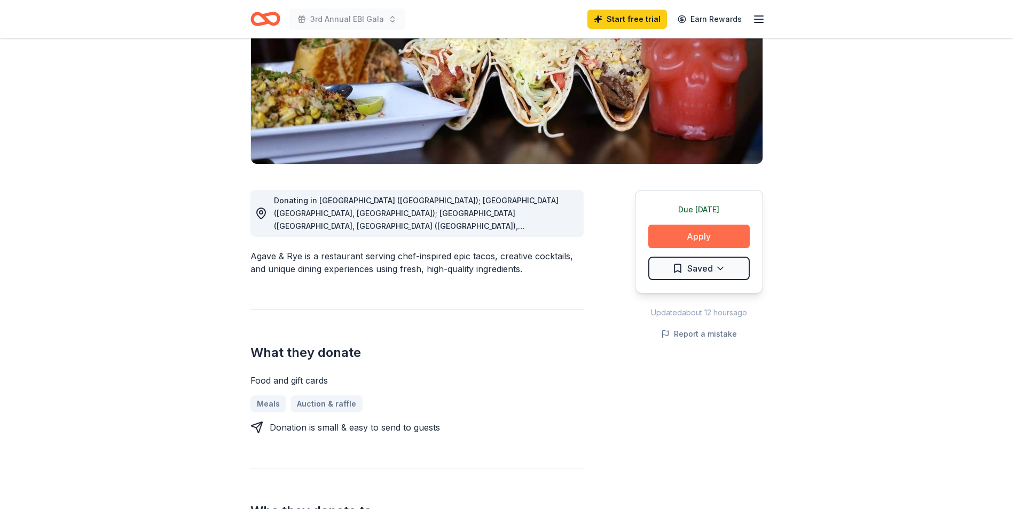
click at [706, 246] on button "Apply" at bounding box center [698, 236] width 101 height 23
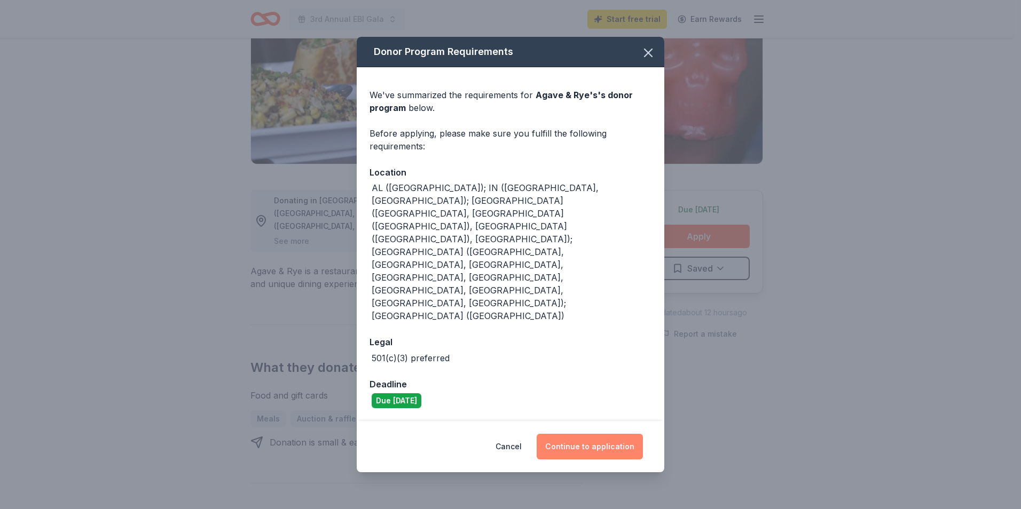
click at [576, 434] on button "Continue to application" at bounding box center [590, 447] width 106 height 26
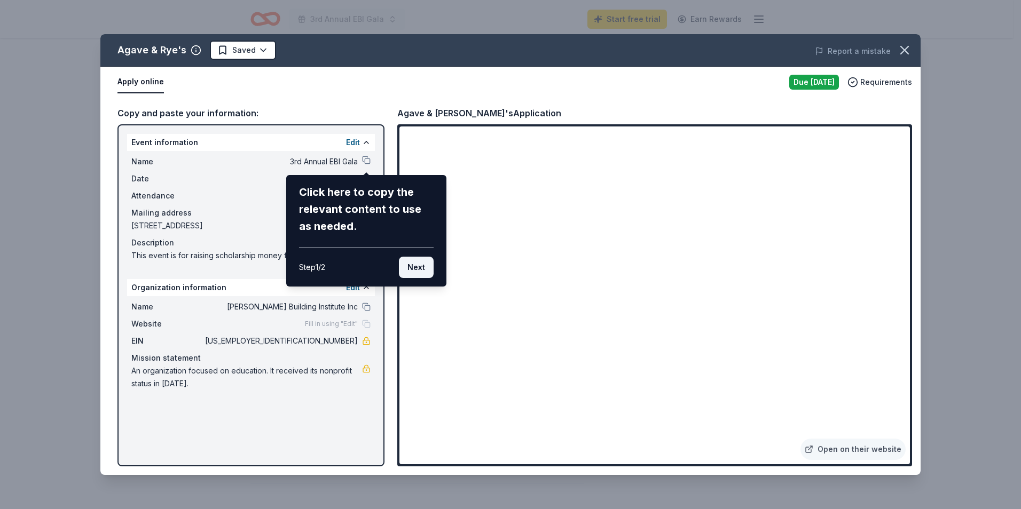
click at [421, 269] on button "Next" at bounding box center [416, 267] width 35 height 21
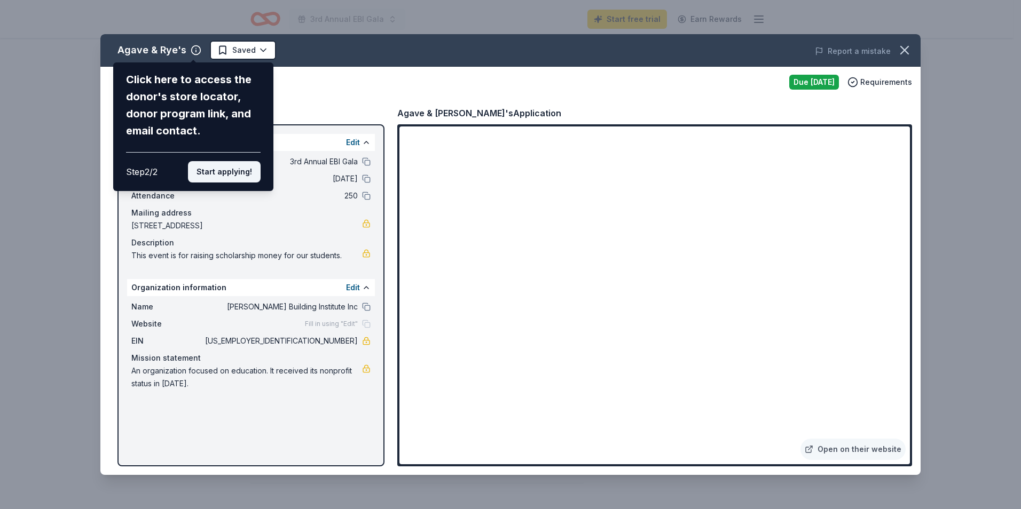
click at [212, 176] on button "Start applying!" at bounding box center [224, 171] width 73 height 21
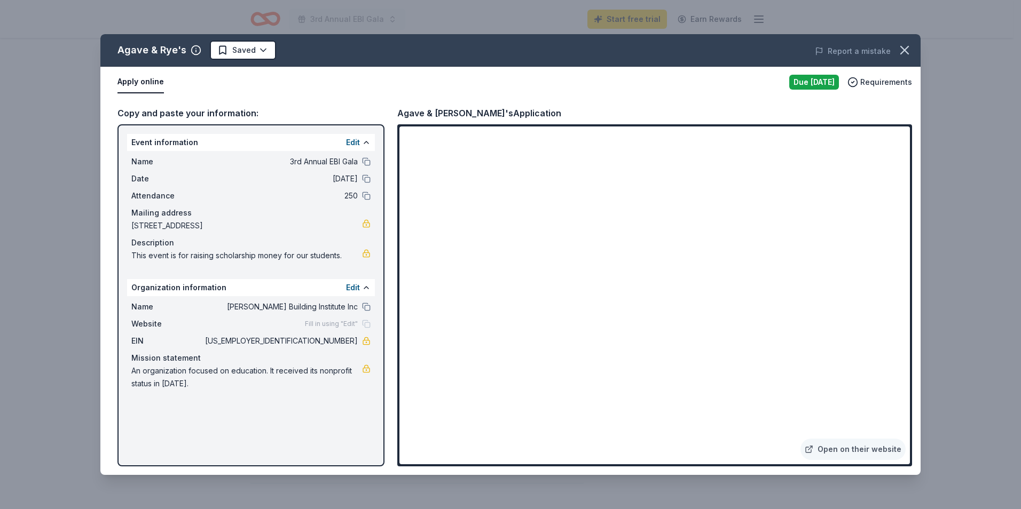
drag, startPoint x: 133, startPoint y: 255, endPoint x: 195, endPoint y: 255, distance: 61.9
click at [195, 255] on span "This event is for raising scholarship money for our students." at bounding box center [246, 255] width 231 height 13
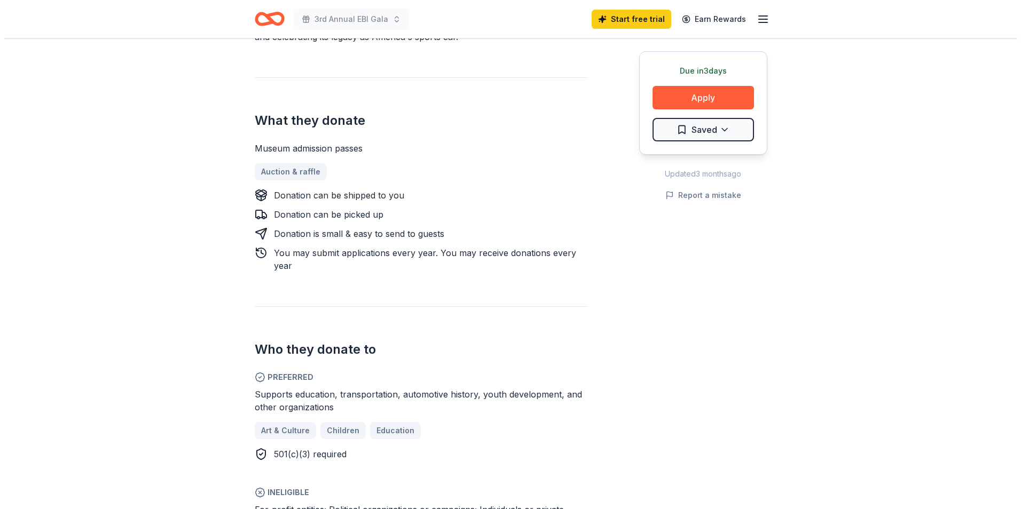
scroll to position [320, 0]
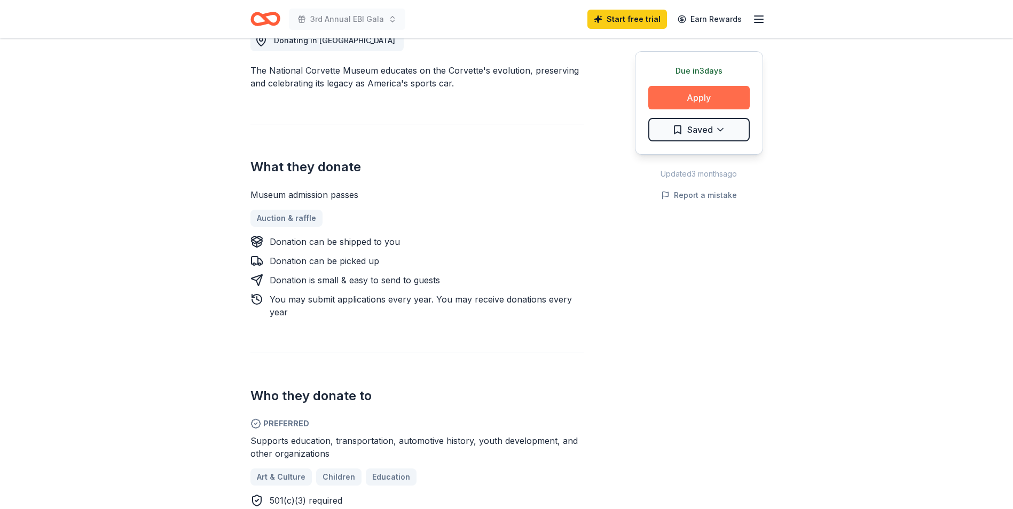
click at [697, 89] on button "Apply" at bounding box center [698, 97] width 101 height 23
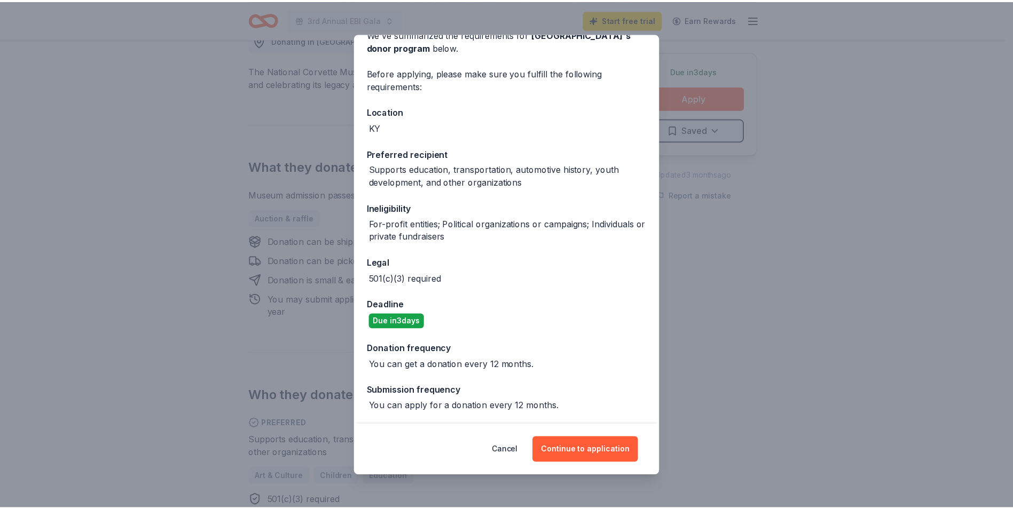
scroll to position [58, 0]
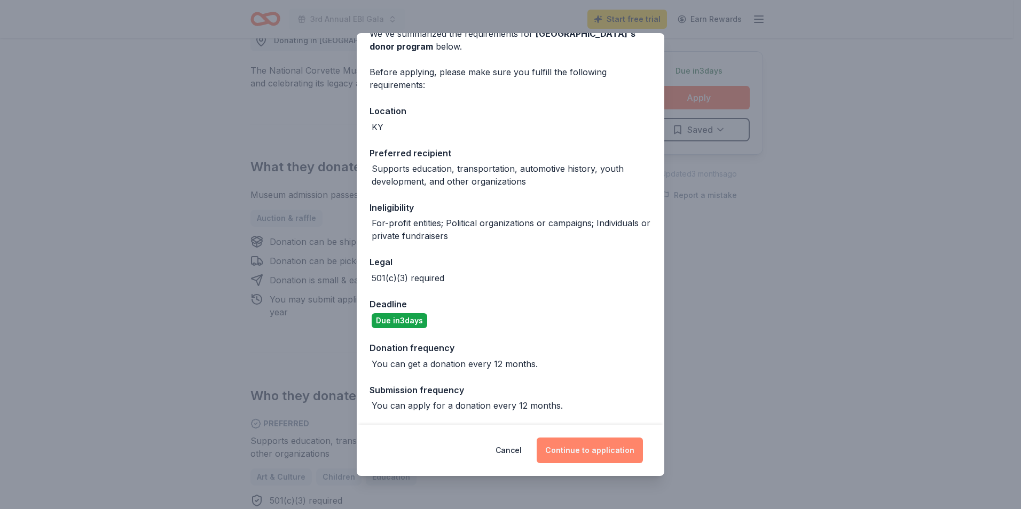
click at [581, 447] on button "Continue to application" at bounding box center [590, 451] width 106 height 26
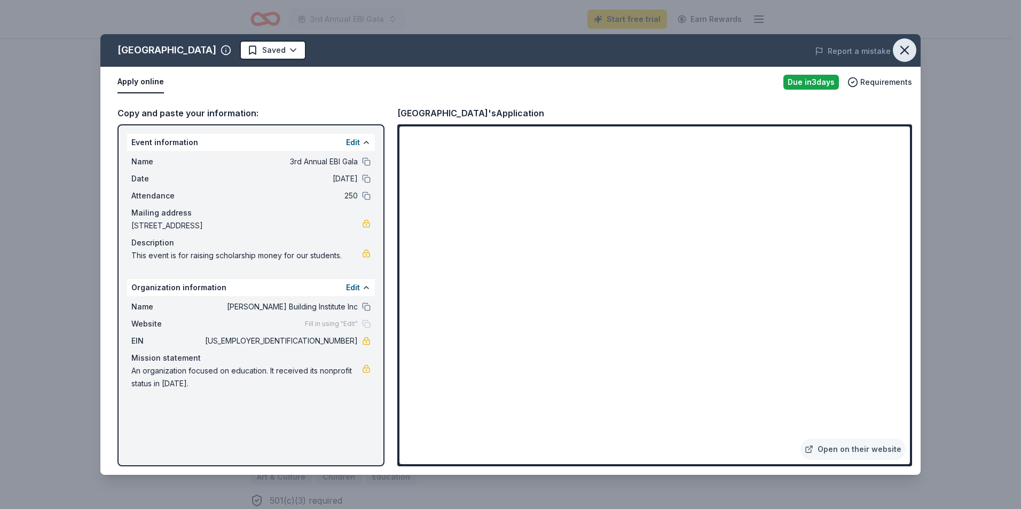
click at [903, 53] on icon "button" at bounding box center [904, 50] width 15 height 15
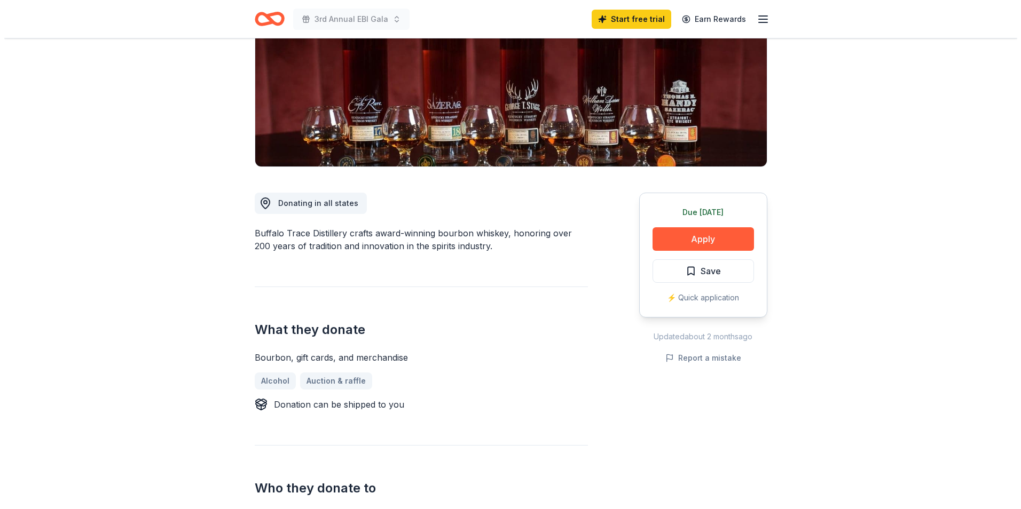
scroll to position [160, 0]
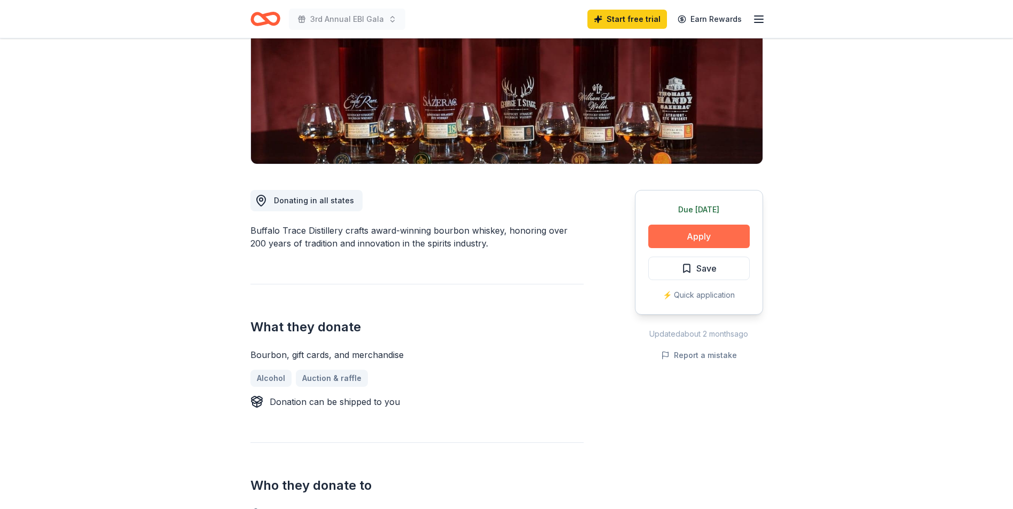
click at [725, 238] on button "Apply" at bounding box center [698, 236] width 101 height 23
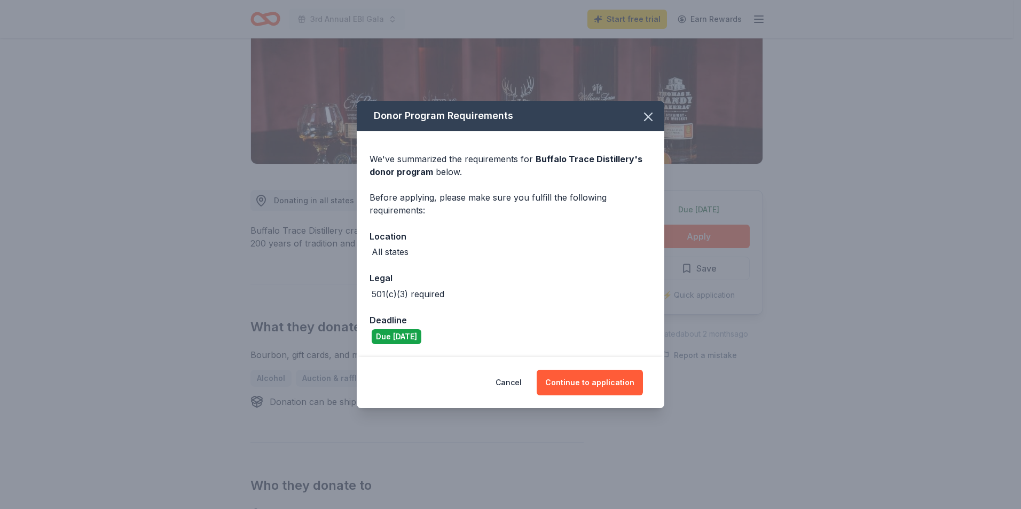
drag, startPoint x: 599, startPoint y: 383, endPoint x: 581, endPoint y: 366, distance: 24.9
click at [599, 380] on button "Continue to application" at bounding box center [590, 383] width 106 height 26
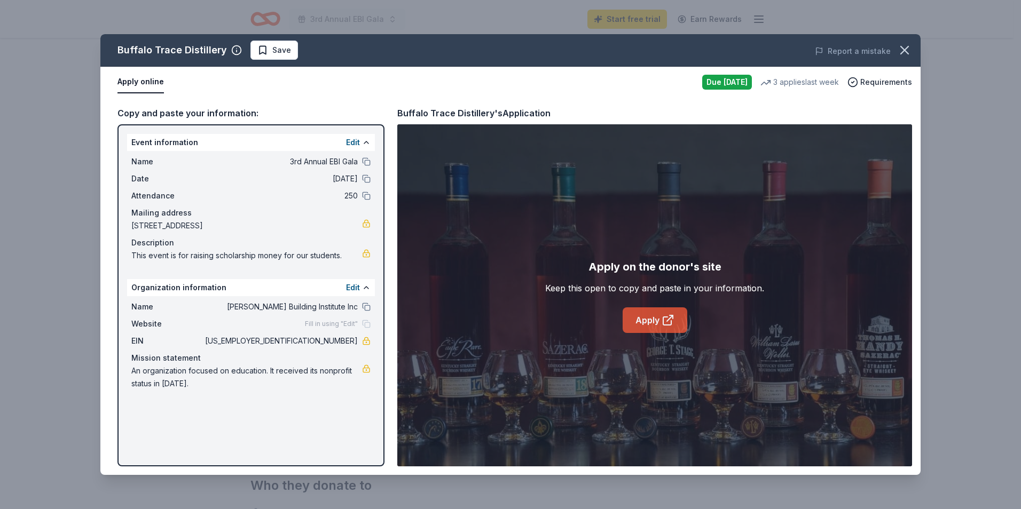
click at [654, 312] on link "Apply" at bounding box center [655, 321] width 65 height 26
drag, startPoint x: 315, startPoint y: 342, endPoint x: 357, endPoint y: 342, distance: 42.2
click at [357, 342] on span "[US_EMPLOYER_IDENTIFICATION_NUMBER]" at bounding box center [280, 341] width 155 height 13
drag, startPoint x: 353, startPoint y: 343, endPoint x: 315, endPoint y: 345, distance: 38.5
click at [315, 345] on span "[US_EMPLOYER_IDENTIFICATION_NUMBER]" at bounding box center [280, 341] width 155 height 13
